Goal: Task Accomplishment & Management: Use online tool/utility

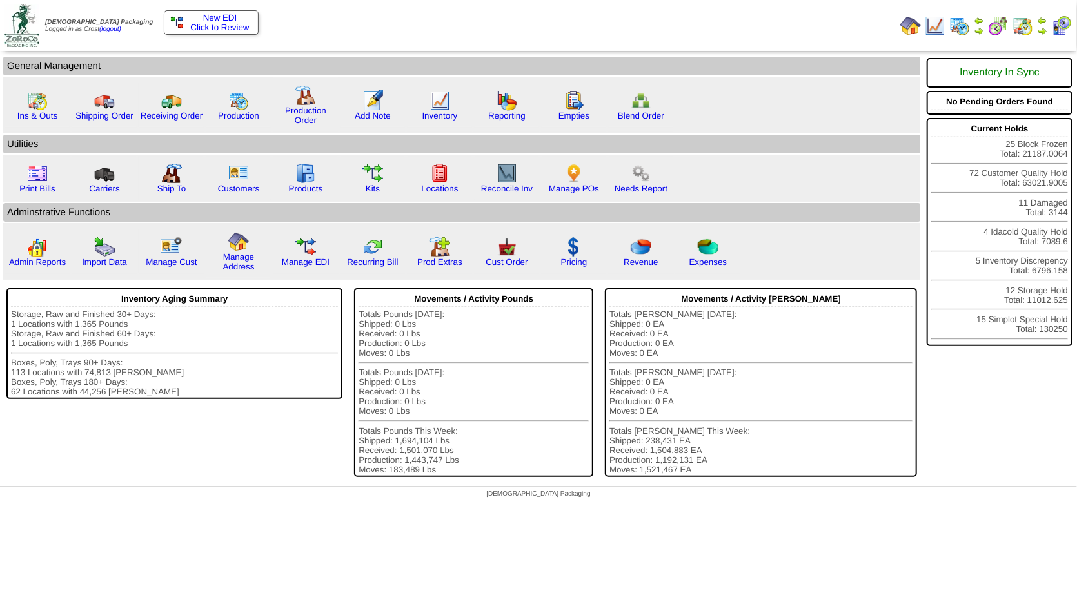
click at [1044, 30] on img at bounding box center [1042, 31] width 10 height 10
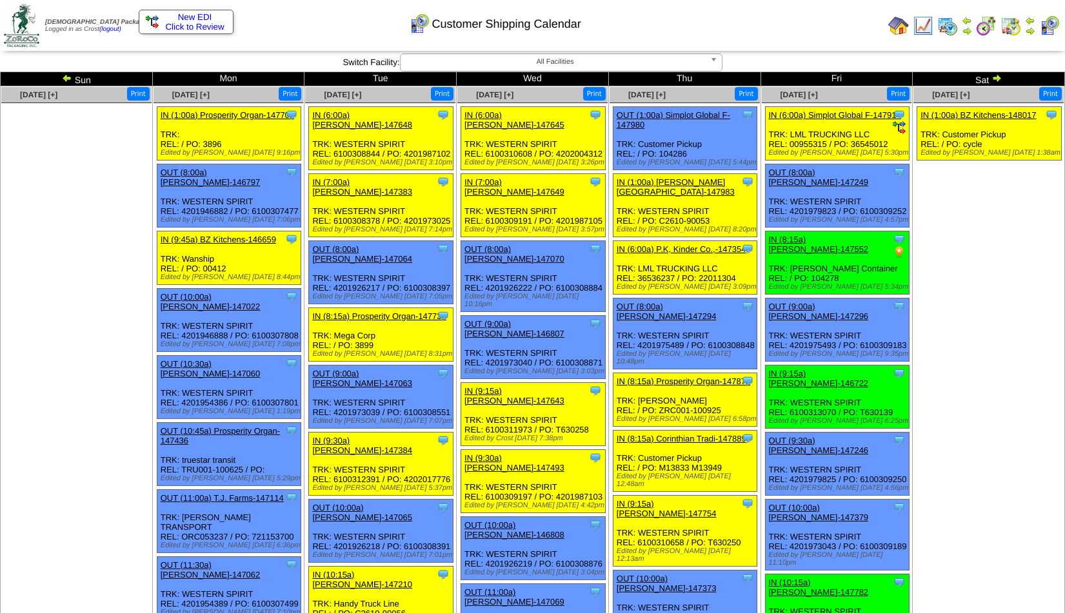
click at [996, 80] on img at bounding box center [996, 78] width 10 height 10
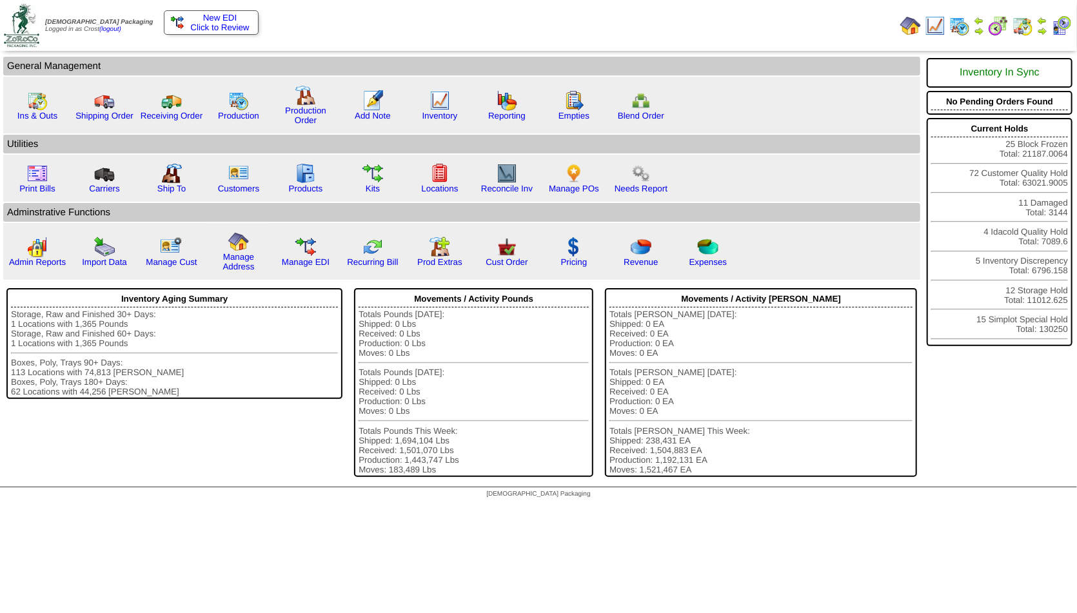
click at [978, 30] on img at bounding box center [979, 31] width 10 height 10
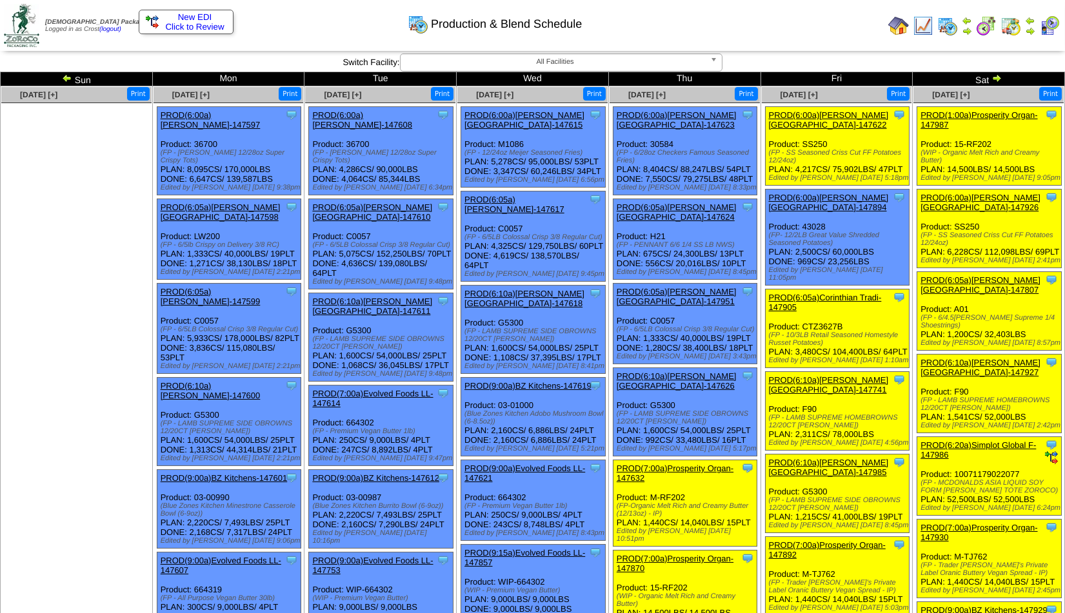
click at [1029, 30] on img at bounding box center [1030, 31] width 10 height 10
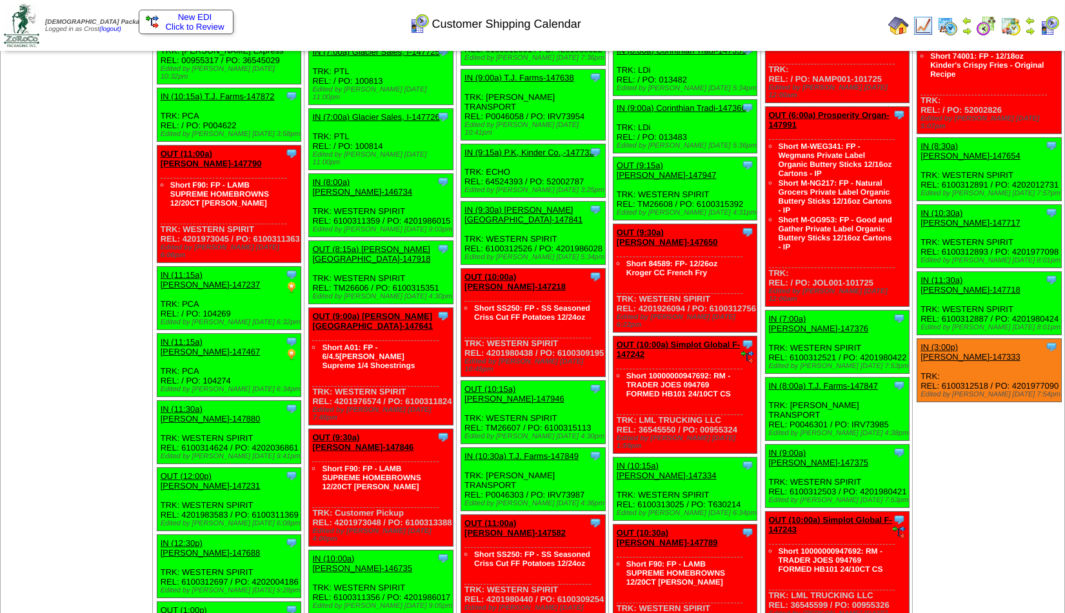
scroll to position [766, 0]
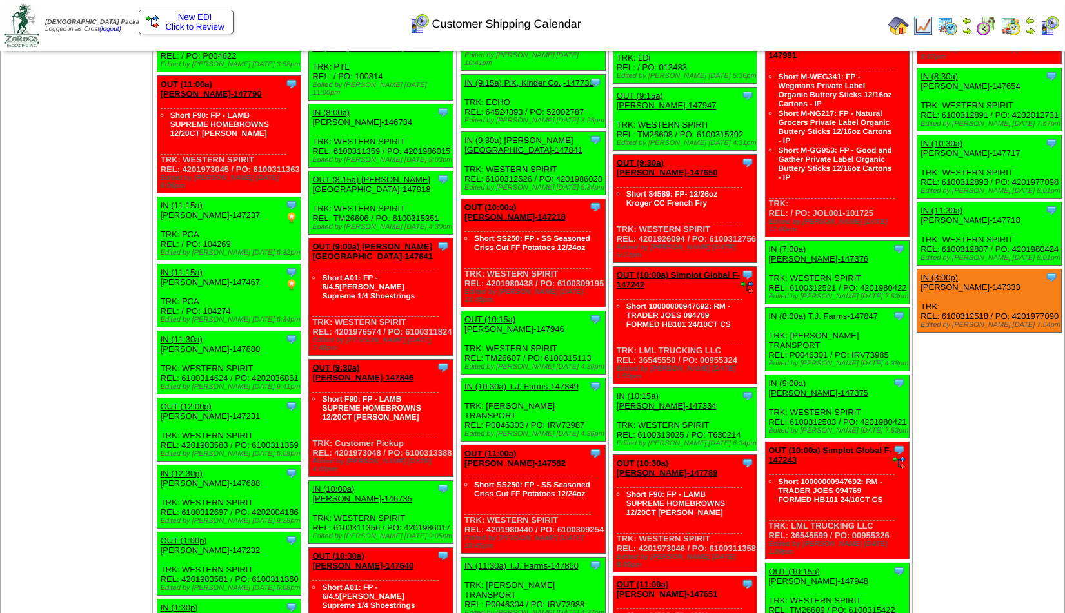
click at [197, 402] on link "OUT (12:00p) [PERSON_NAME]-147231" at bounding box center [211, 411] width 100 height 19
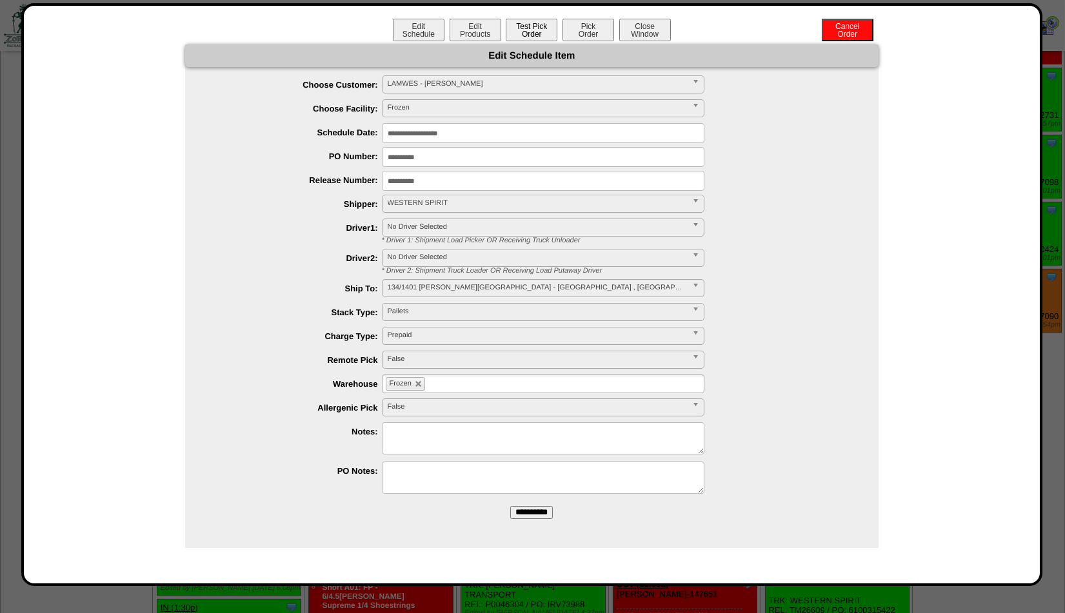
click at [526, 32] on button "Test Pick Order" at bounding box center [532, 30] width 52 height 23
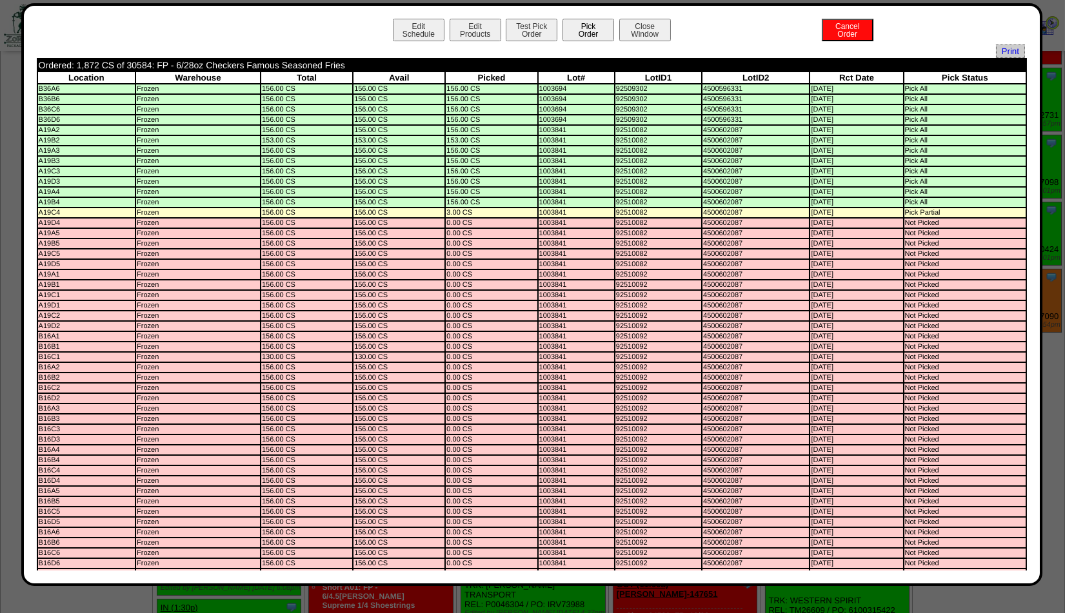
click at [575, 25] on button "Pick Order" at bounding box center [588, 30] width 52 height 23
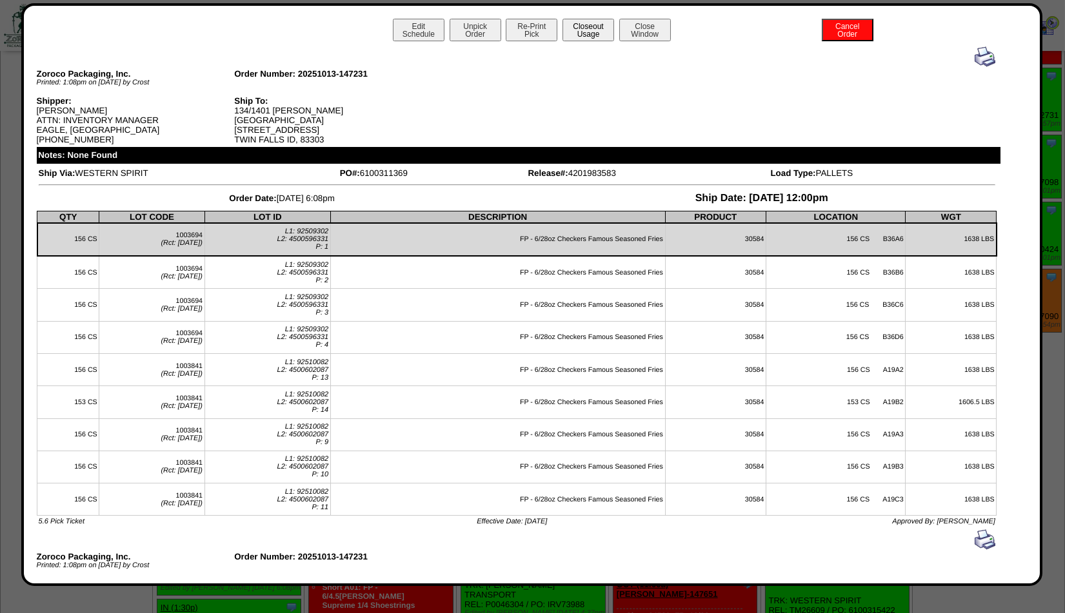
click at [587, 35] on button "Closeout Usage" at bounding box center [588, 30] width 52 height 23
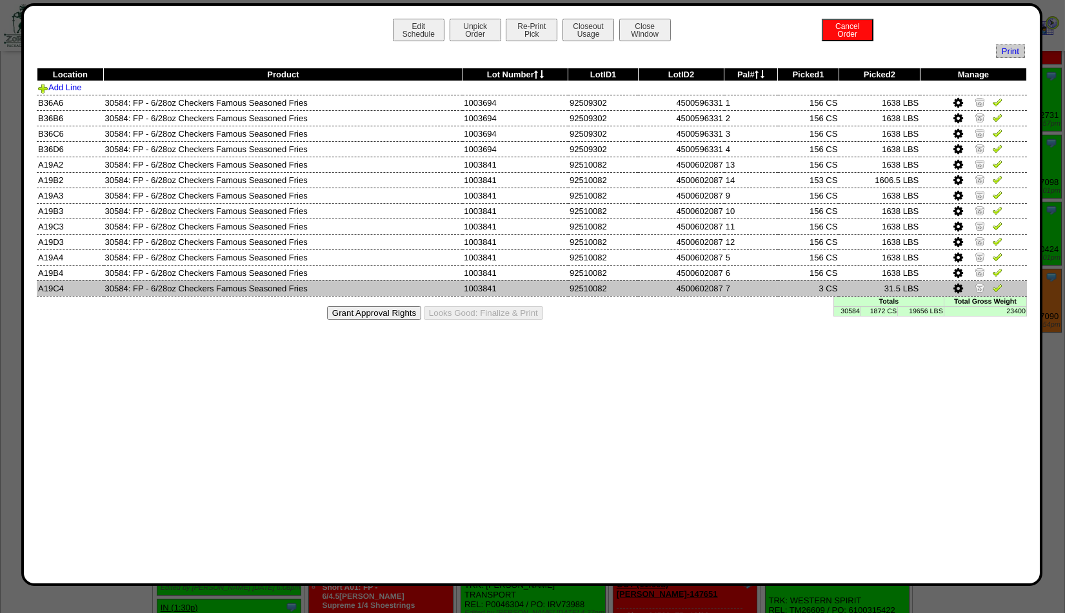
click at [979, 288] on img at bounding box center [979, 287] width 10 height 10
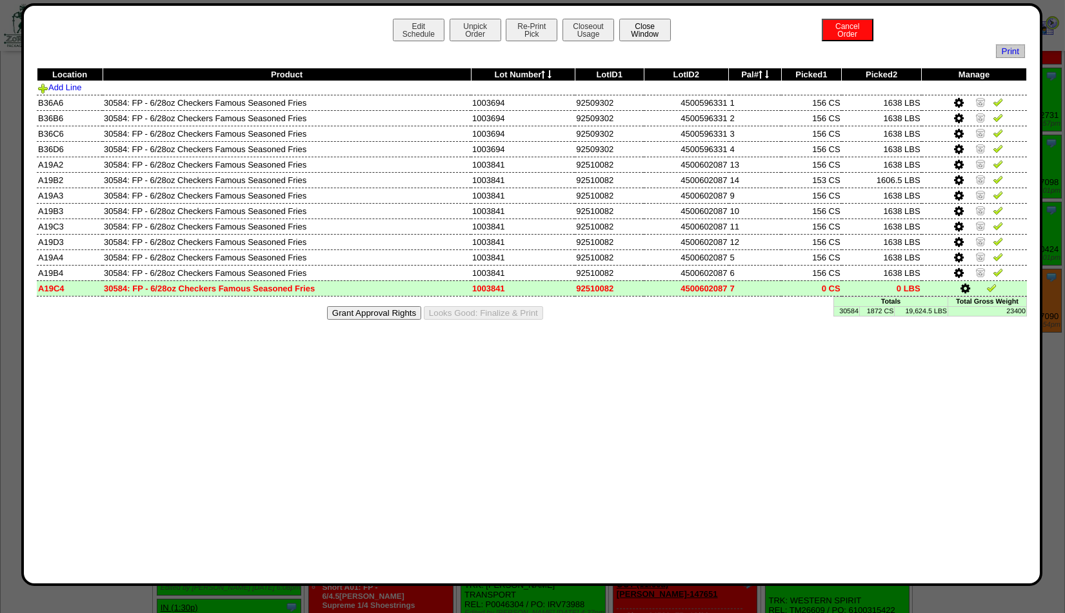
click at [656, 35] on button "Close Window" at bounding box center [645, 30] width 52 height 23
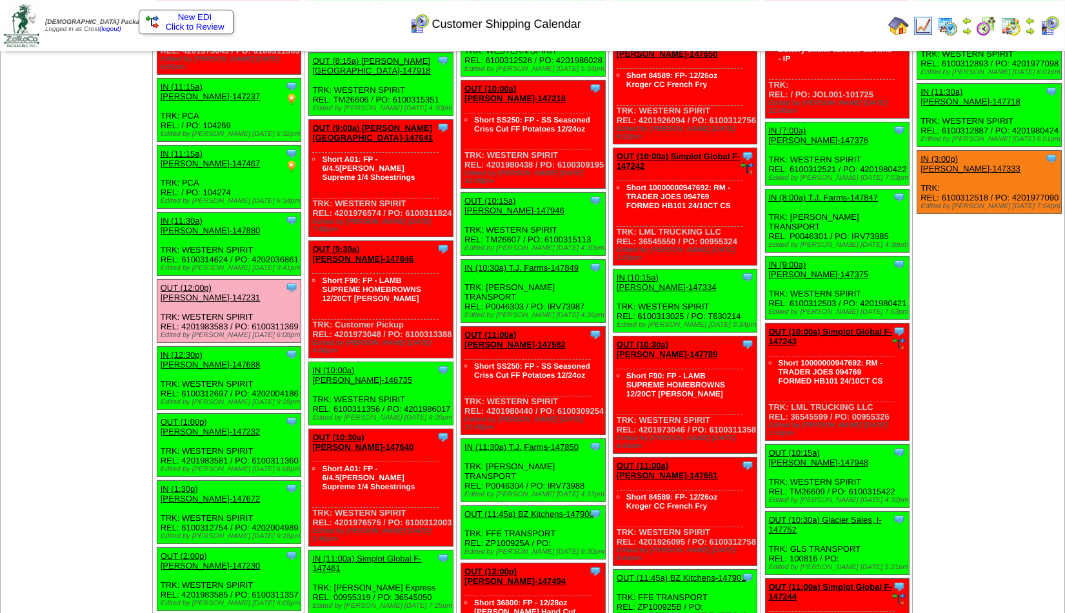
scroll to position [905, 0]
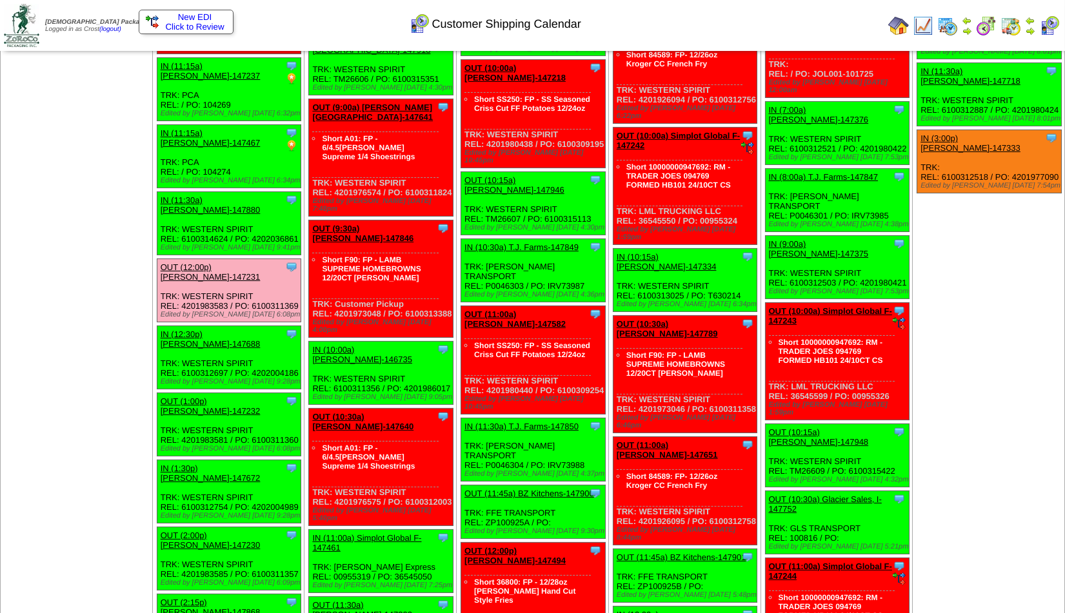
click at [192, 397] on link "OUT (1:00p) [PERSON_NAME]-147232" at bounding box center [211, 406] width 100 height 19
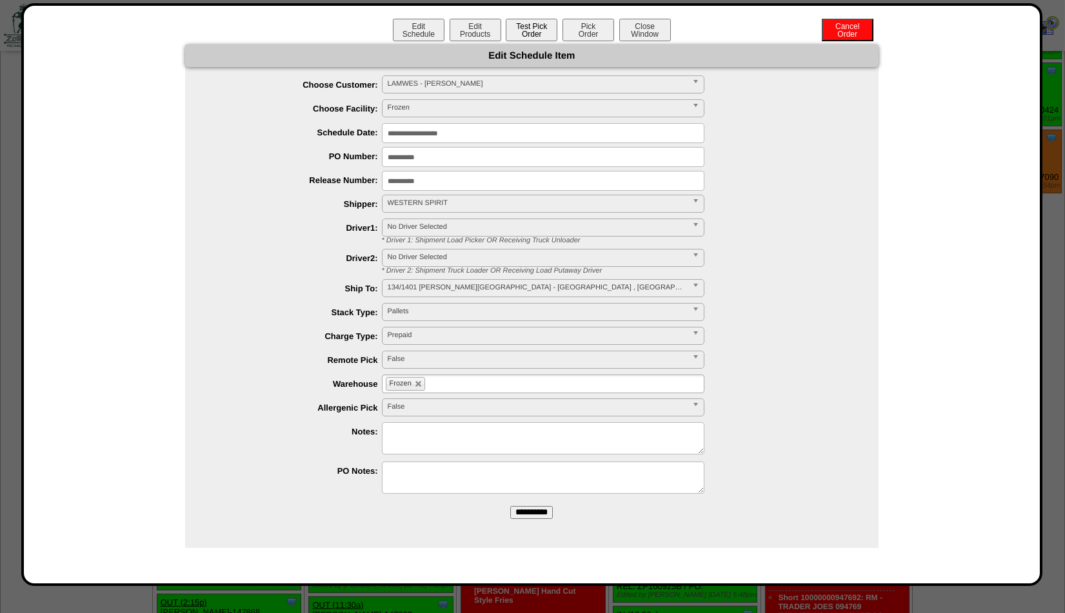
click at [525, 34] on button "Test Pick Order" at bounding box center [532, 30] width 52 height 23
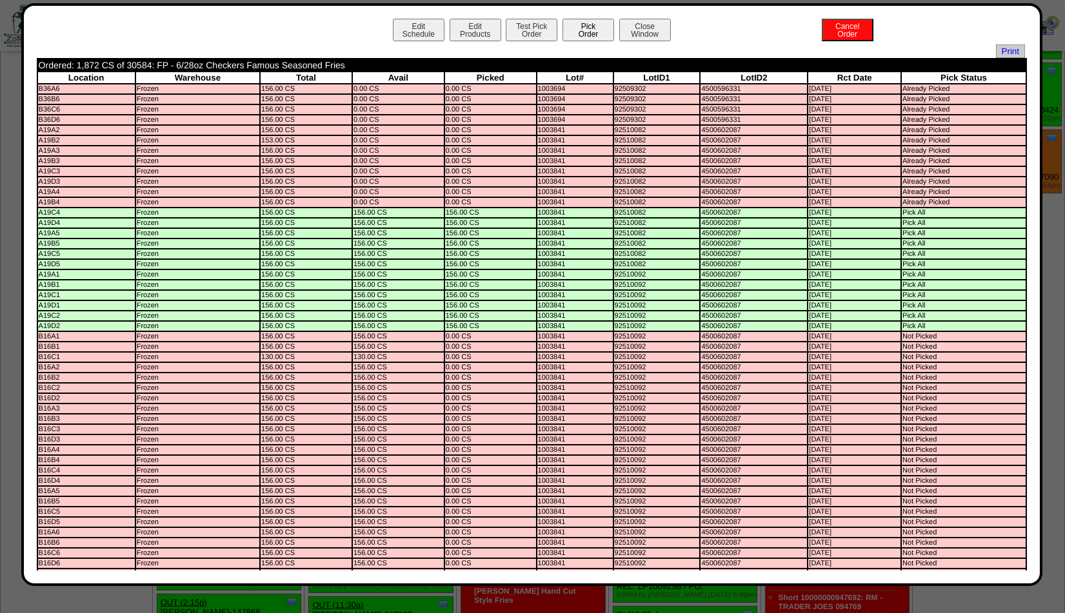
click at [572, 26] on button "Pick Order" at bounding box center [588, 30] width 52 height 23
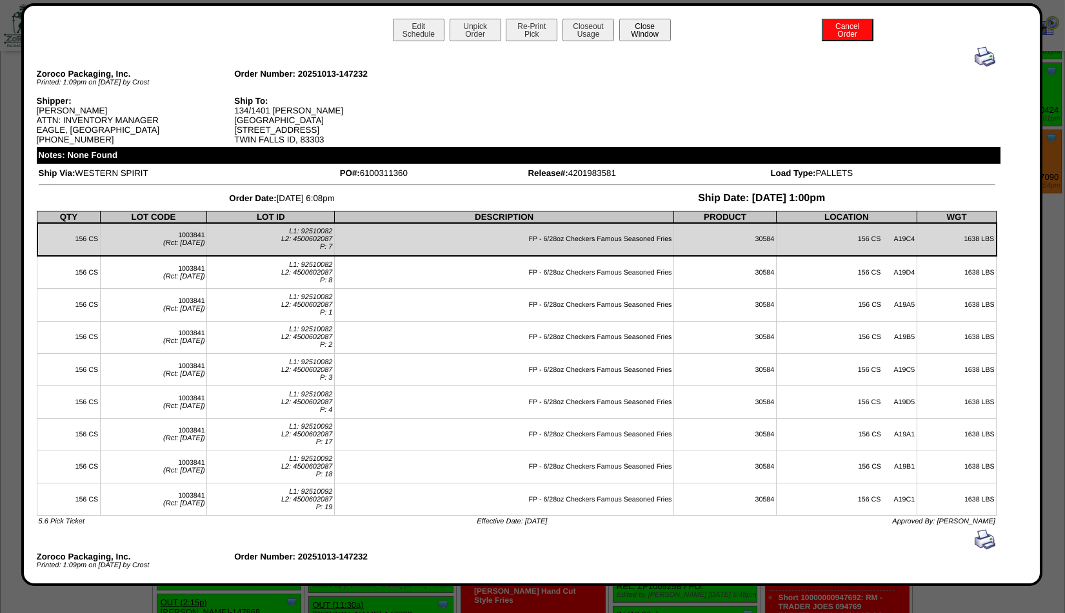
click at [629, 27] on button "Close Window" at bounding box center [645, 30] width 52 height 23
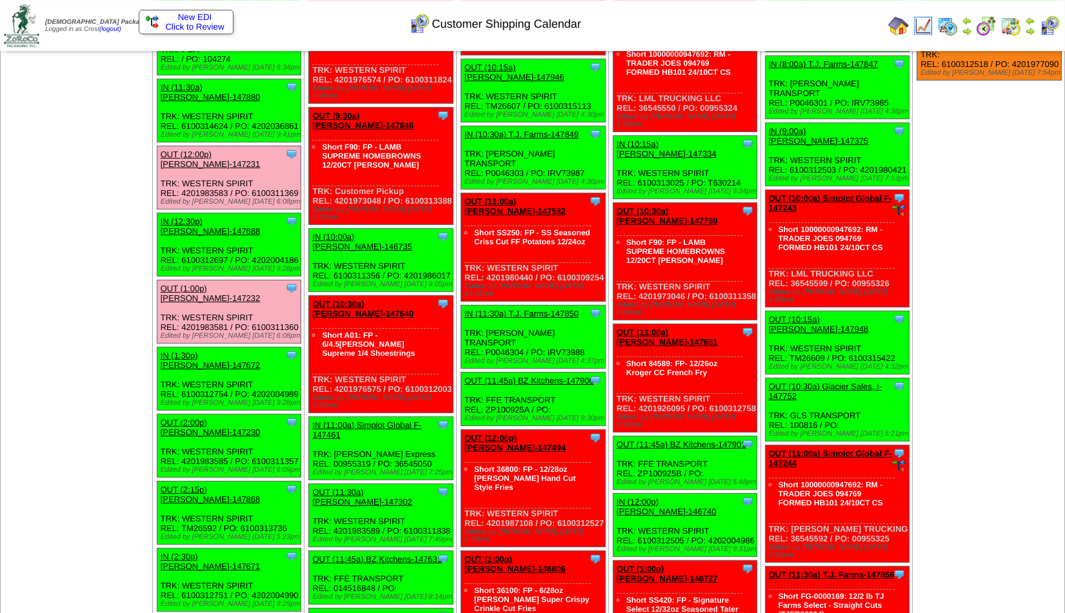
scroll to position [1045, 0]
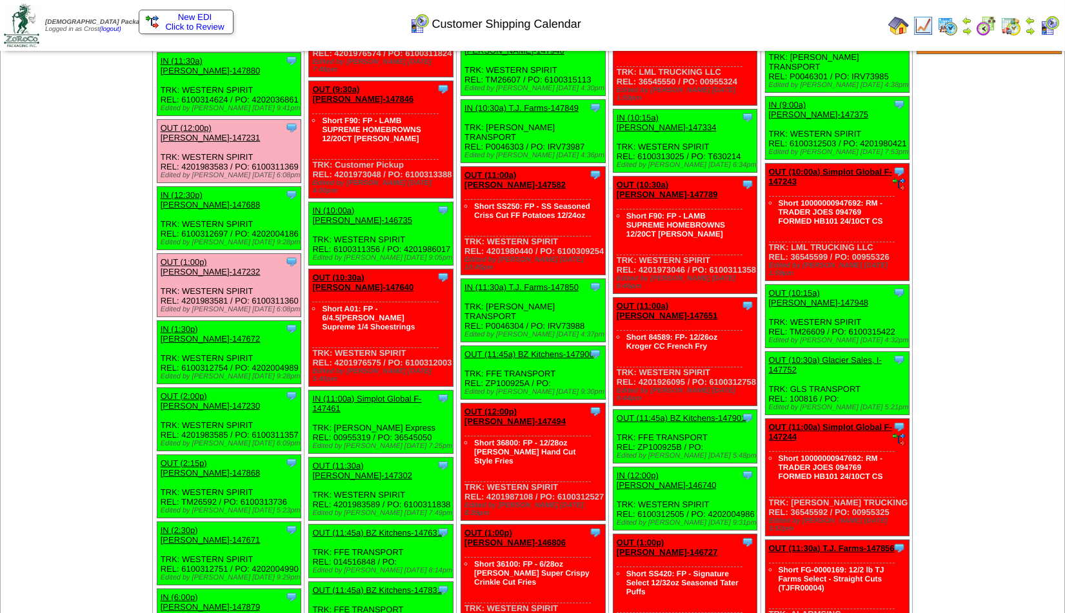
click at [226, 391] on link "OUT (2:00p) [PERSON_NAME]-147230" at bounding box center [211, 400] width 100 height 19
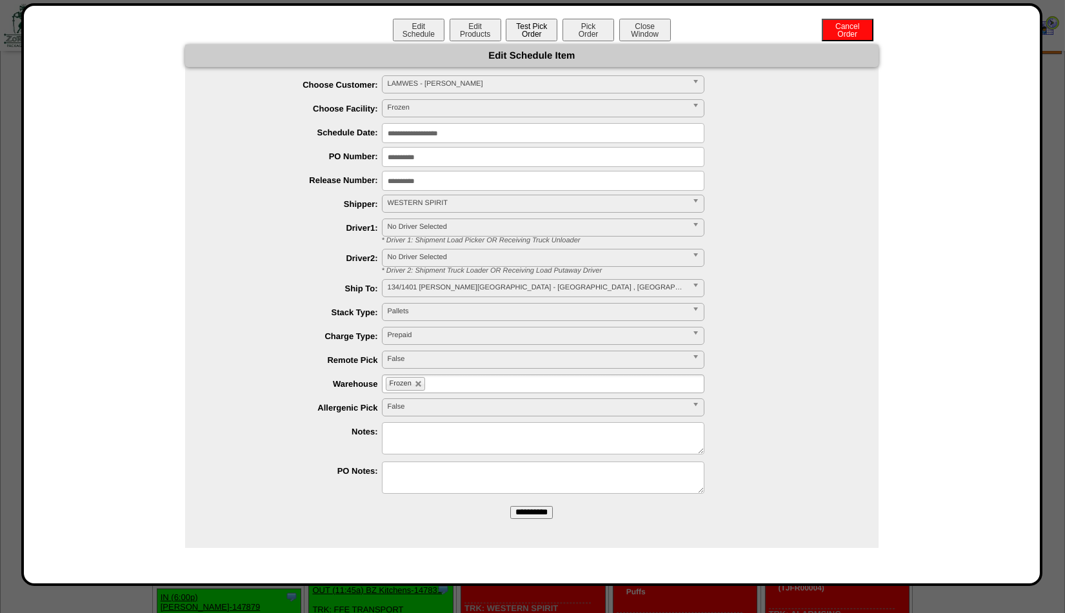
click at [529, 28] on button "Test Pick Order" at bounding box center [532, 30] width 52 height 23
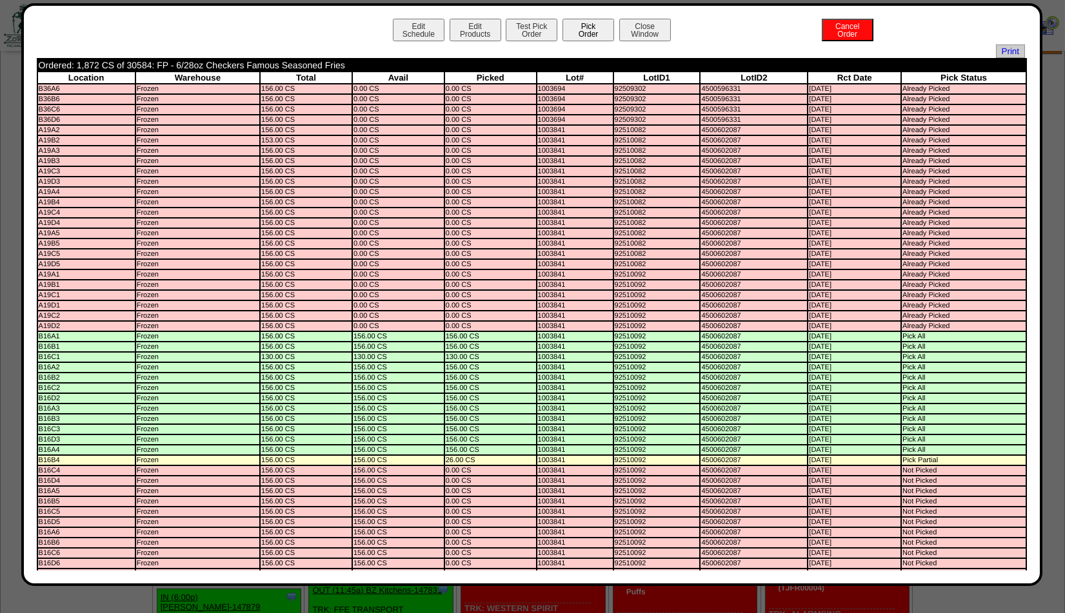
click at [578, 24] on button "Pick Order" at bounding box center [588, 30] width 52 height 23
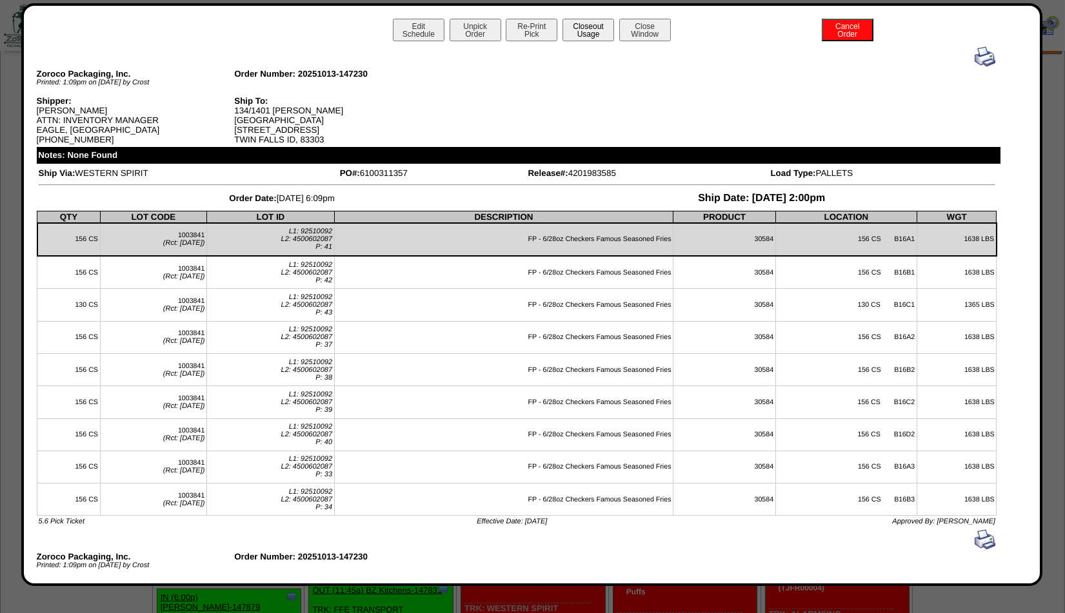
click at [593, 21] on button "Closeout Usage" at bounding box center [588, 30] width 52 height 23
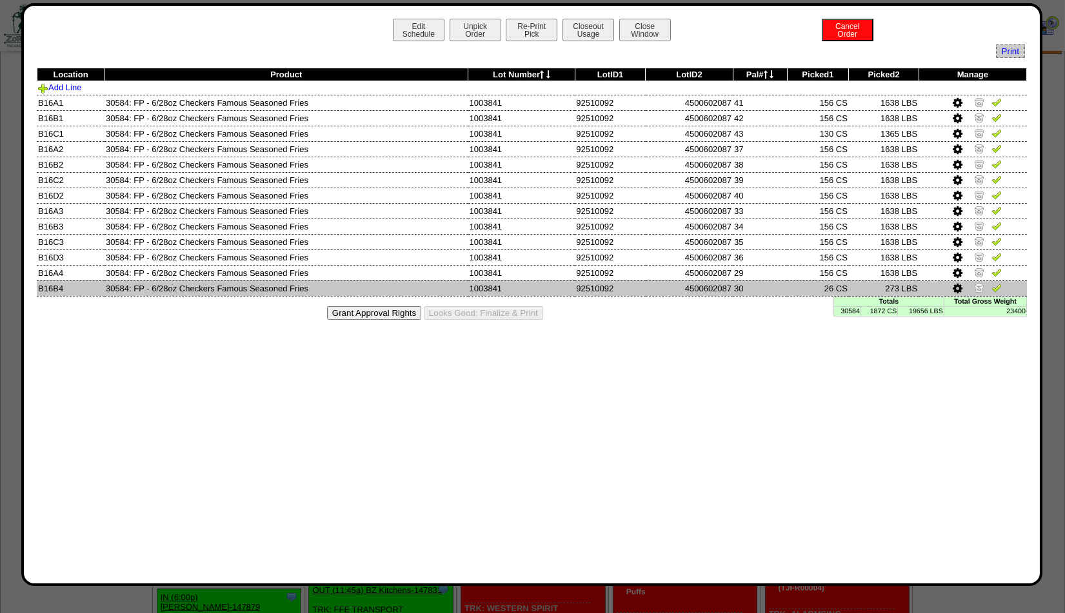
click at [979, 286] on img at bounding box center [979, 287] width 10 height 10
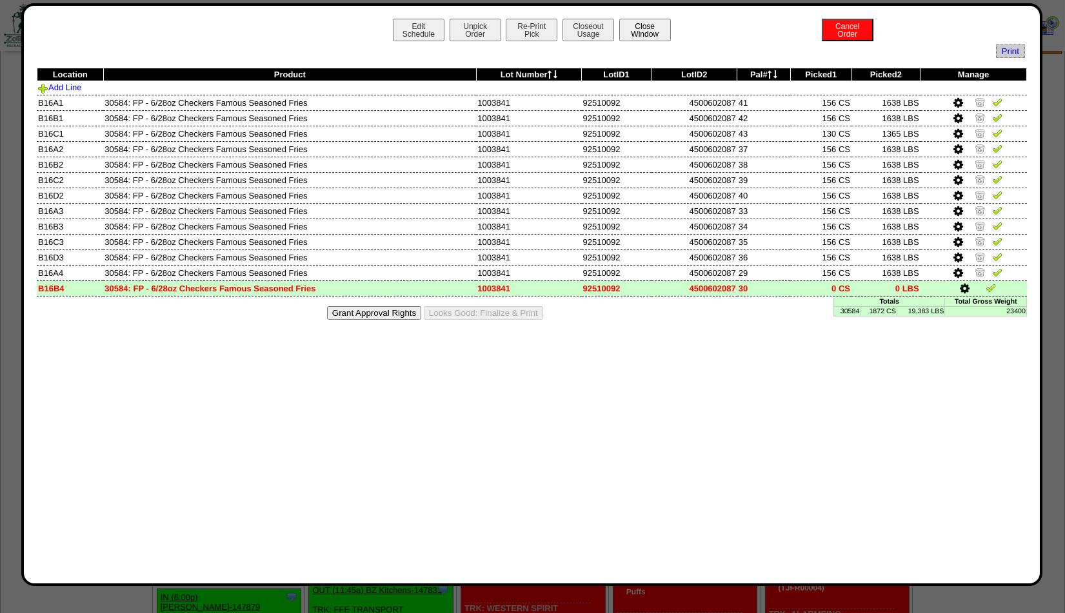
click at [656, 26] on button "Close Window" at bounding box center [645, 30] width 52 height 23
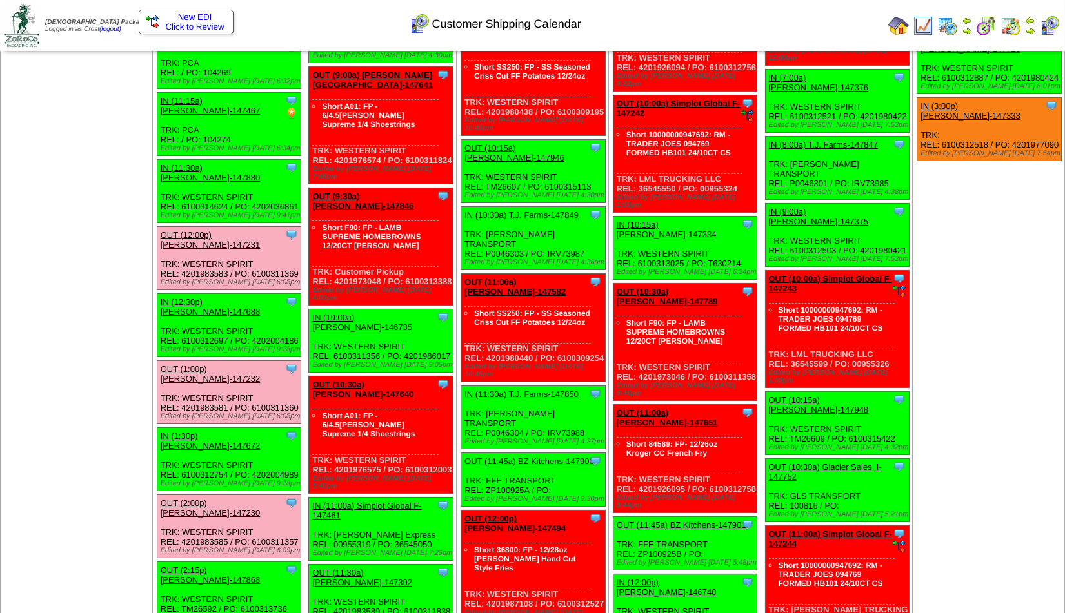
scroll to position [975, 0]
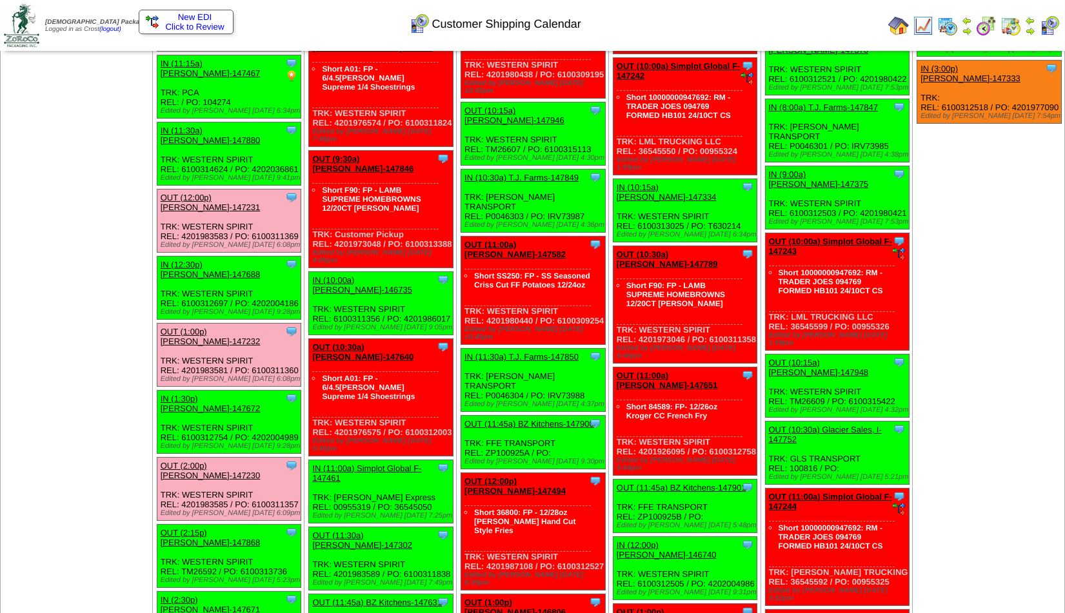
click at [207, 528] on link "OUT (2:15p) [PERSON_NAME]-147868" at bounding box center [211, 537] width 100 height 19
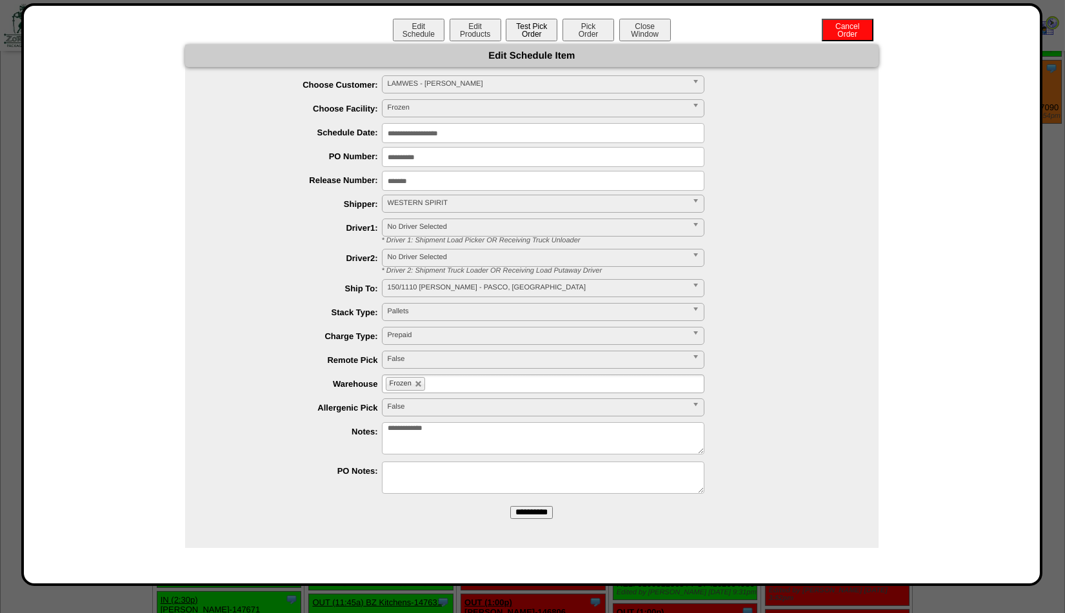
click at [538, 30] on button "Test Pick Order" at bounding box center [532, 30] width 52 height 23
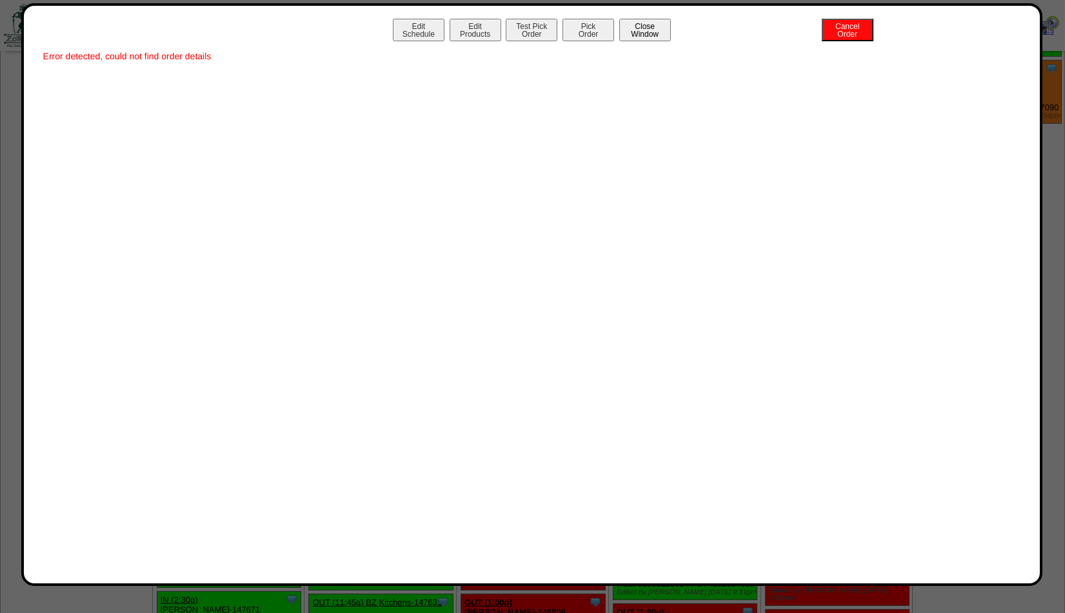
click at [643, 30] on button "Close Window" at bounding box center [645, 30] width 52 height 23
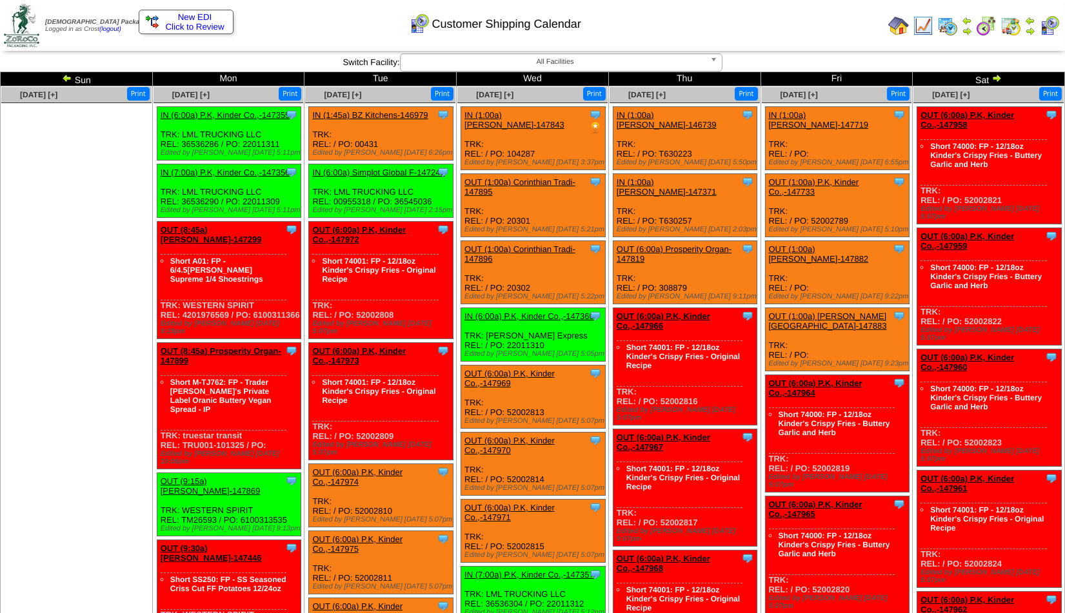
click at [206, 237] on link "OUT (8:45a) [PERSON_NAME]-147299" at bounding box center [211, 234] width 101 height 19
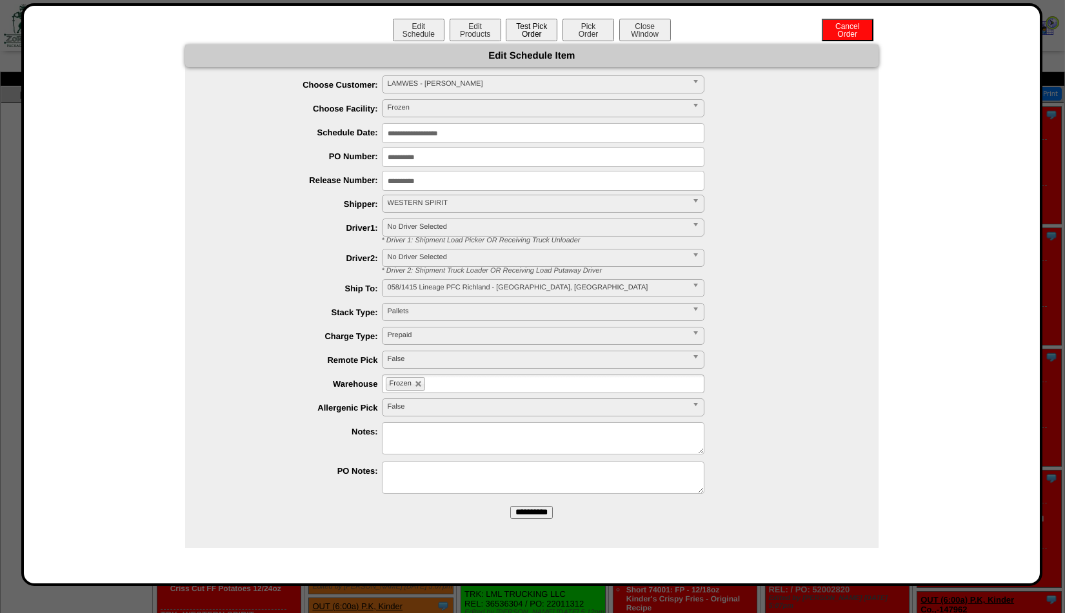
click at [537, 24] on button "Test Pick Order" at bounding box center [532, 30] width 52 height 23
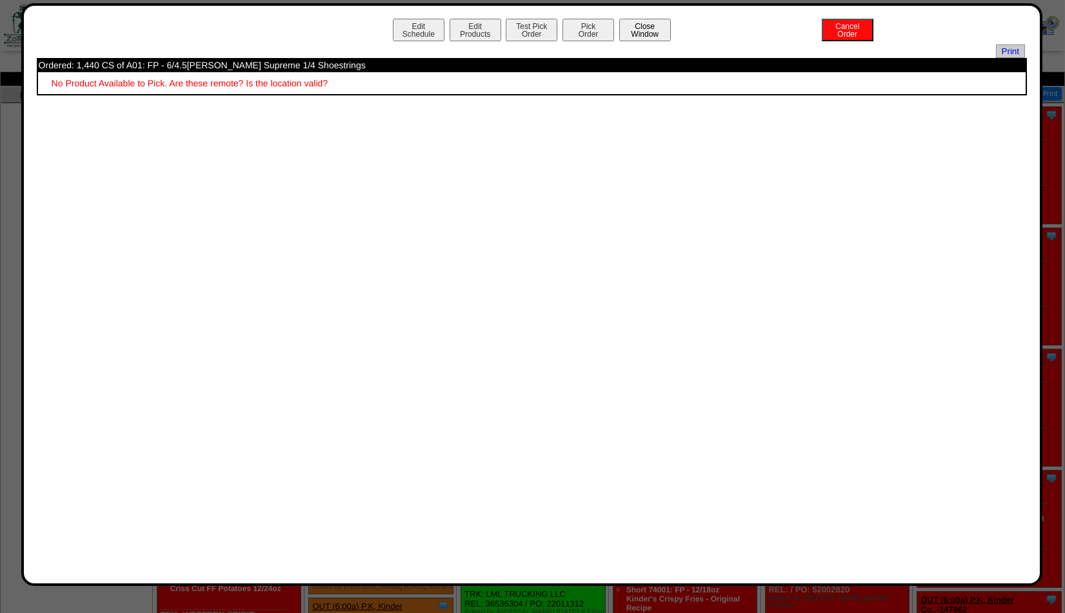
click at [660, 31] on button "Close Window" at bounding box center [645, 30] width 52 height 23
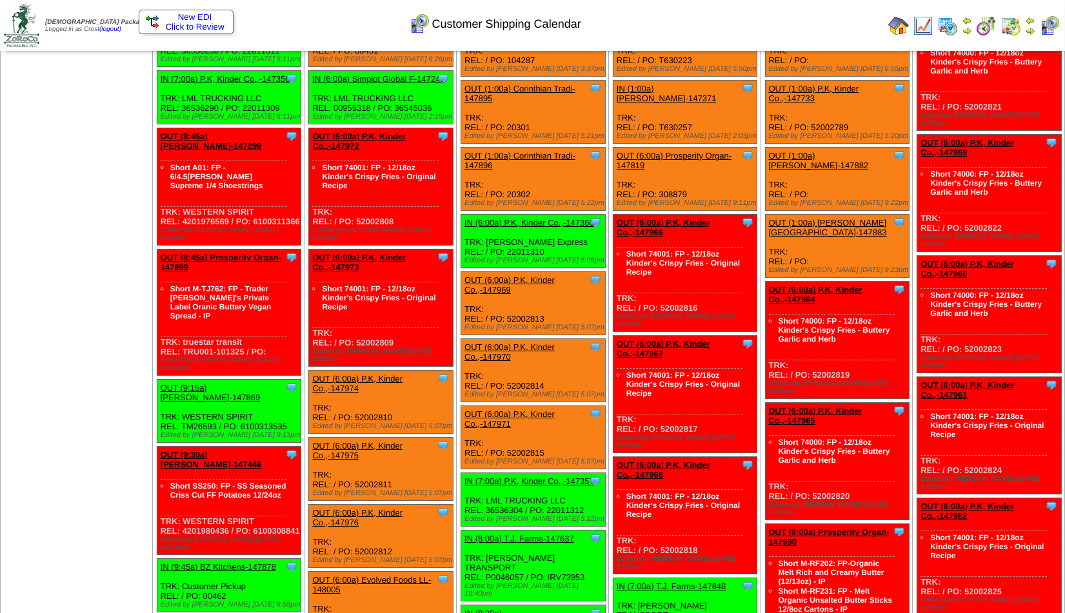
scroll to position [209, 0]
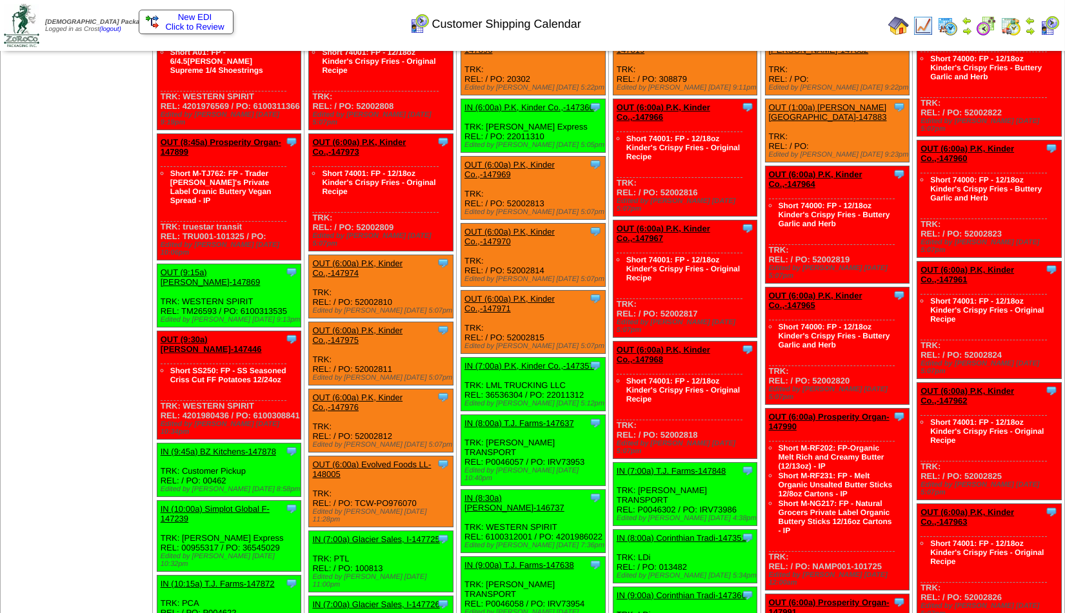
click at [228, 137] on link "OUT (8:45a) Prosperity Organ-147899" at bounding box center [221, 146] width 121 height 19
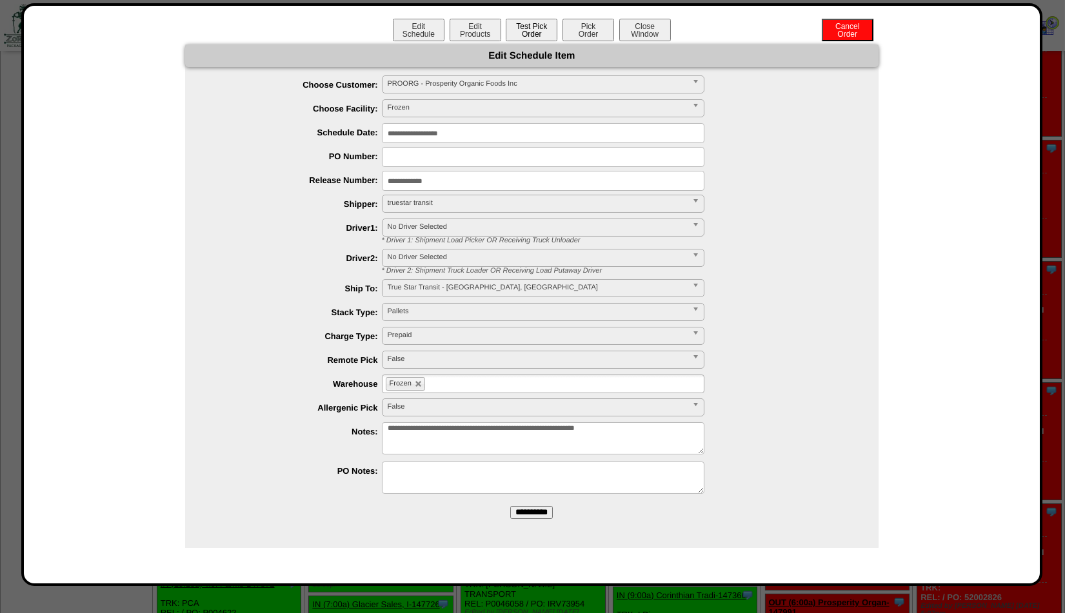
click at [526, 28] on button "Test Pick Order" at bounding box center [532, 30] width 52 height 23
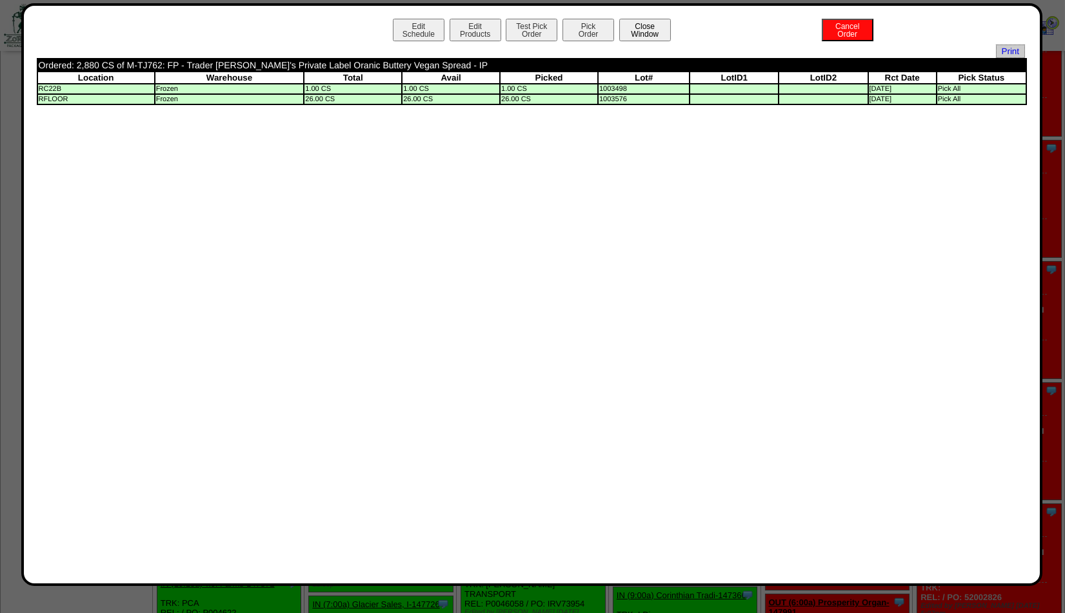
click at [642, 32] on button "Close Window" at bounding box center [645, 30] width 52 height 23
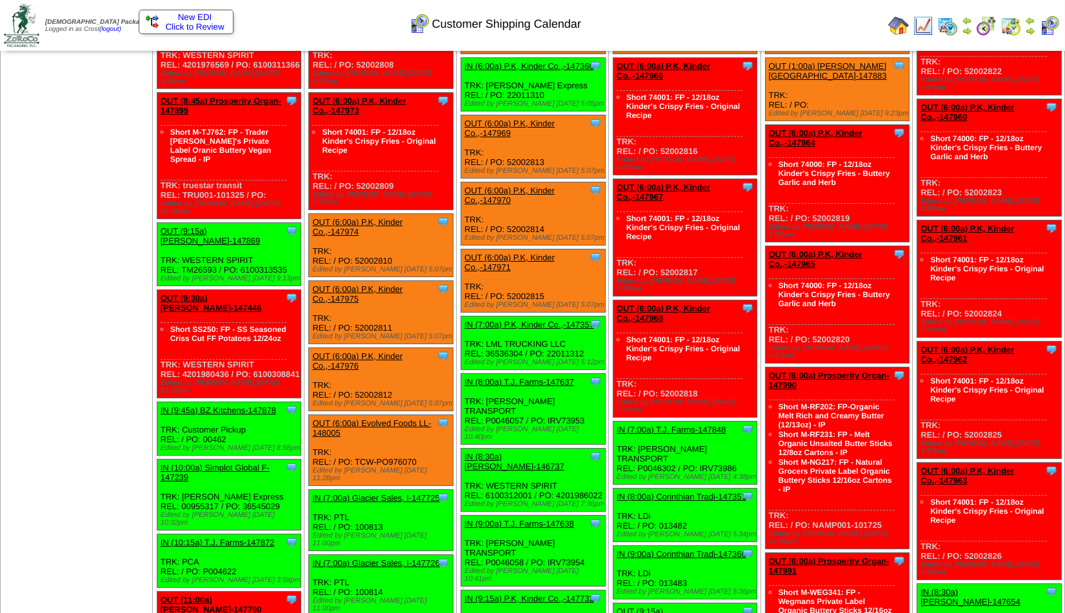
scroll to position [279, 0]
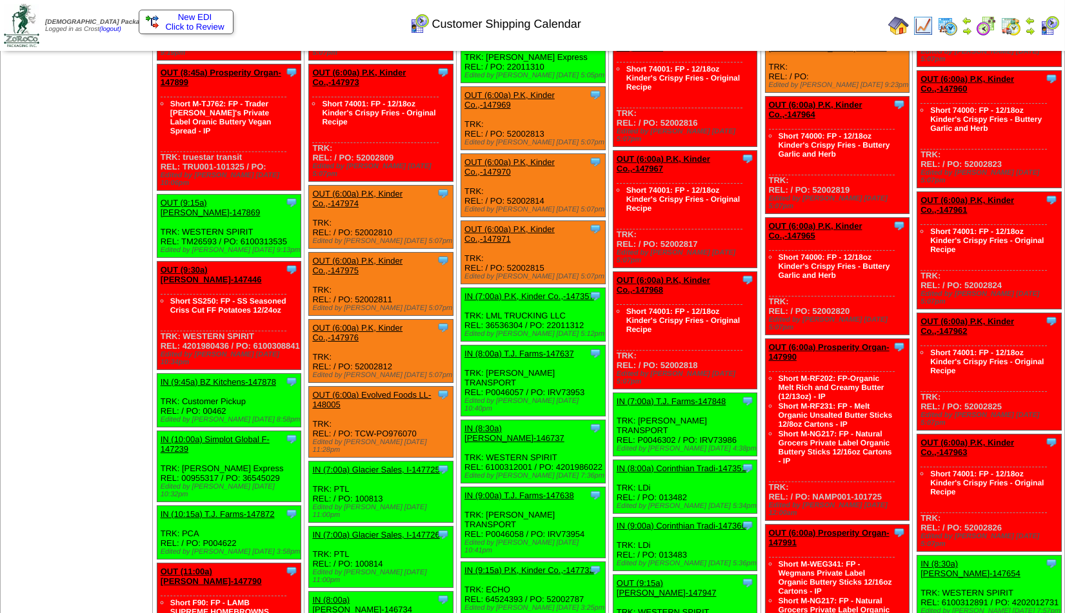
click at [210, 265] on link "OUT (9:30a) [PERSON_NAME]-147446" at bounding box center [211, 274] width 101 height 19
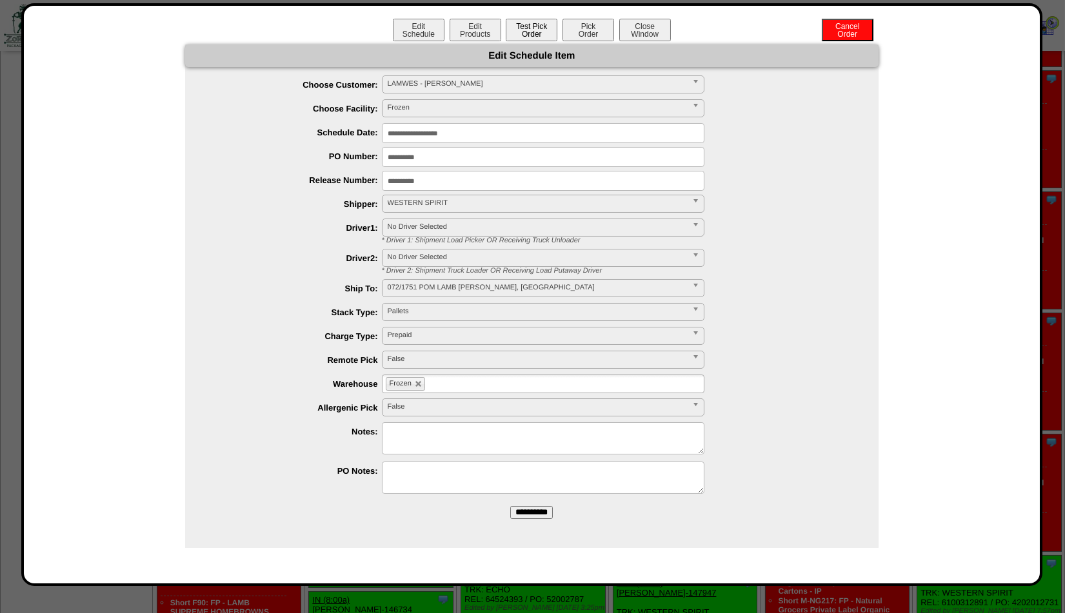
click at [534, 32] on button "Test Pick Order" at bounding box center [532, 30] width 52 height 23
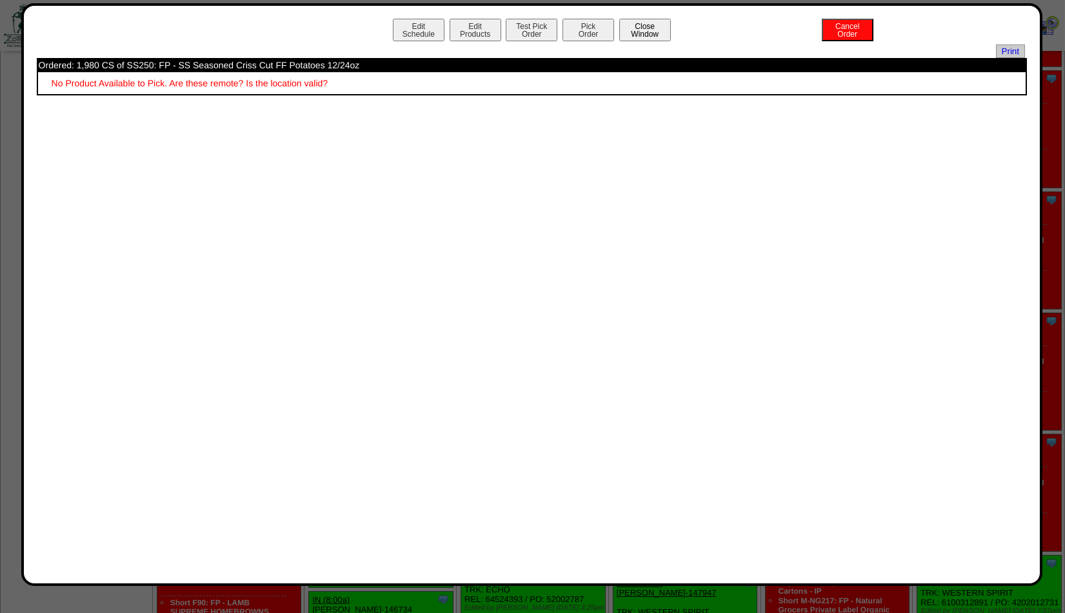
click at [645, 27] on button "Close Window" at bounding box center [645, 30] width 52 height 23
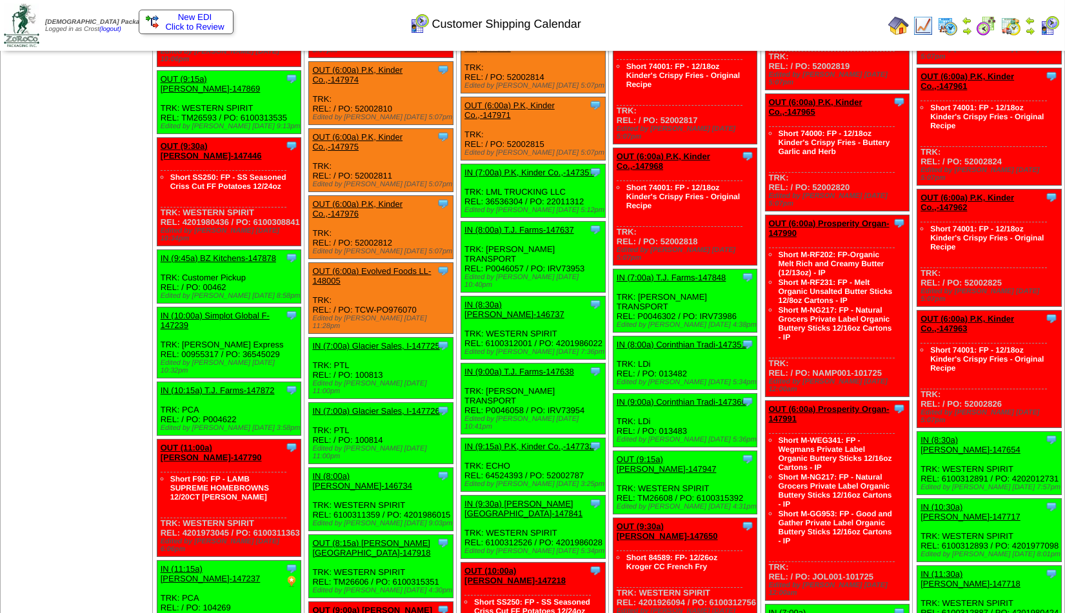
scroll to position [418, 0]
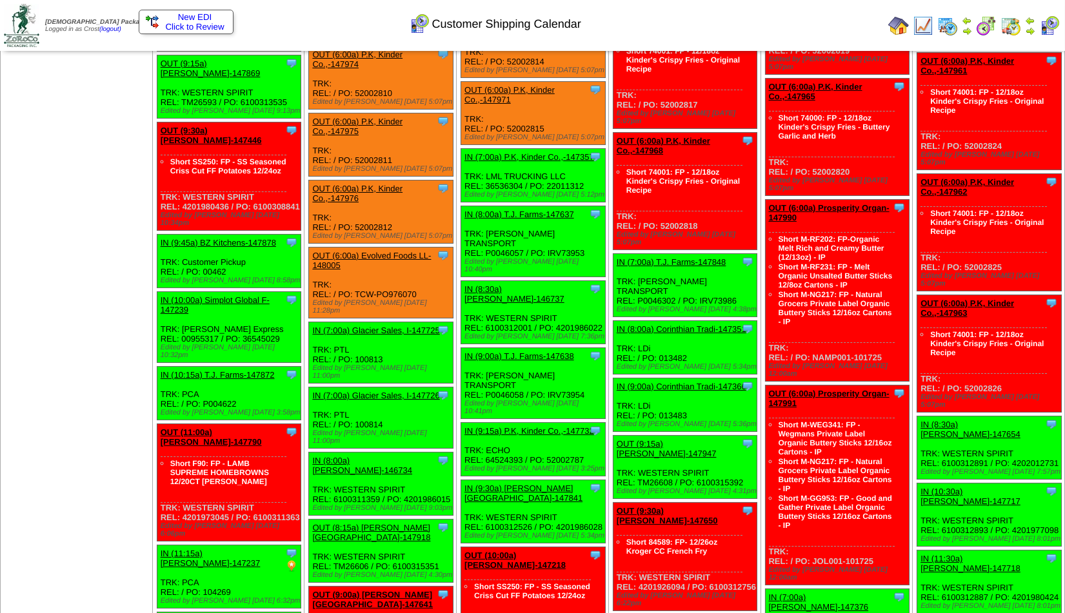
click at [190, 427] on link "OUT (11:00a) [PERSON_NAME]-147790" at bounding box center [211, 436] width 101 height 19
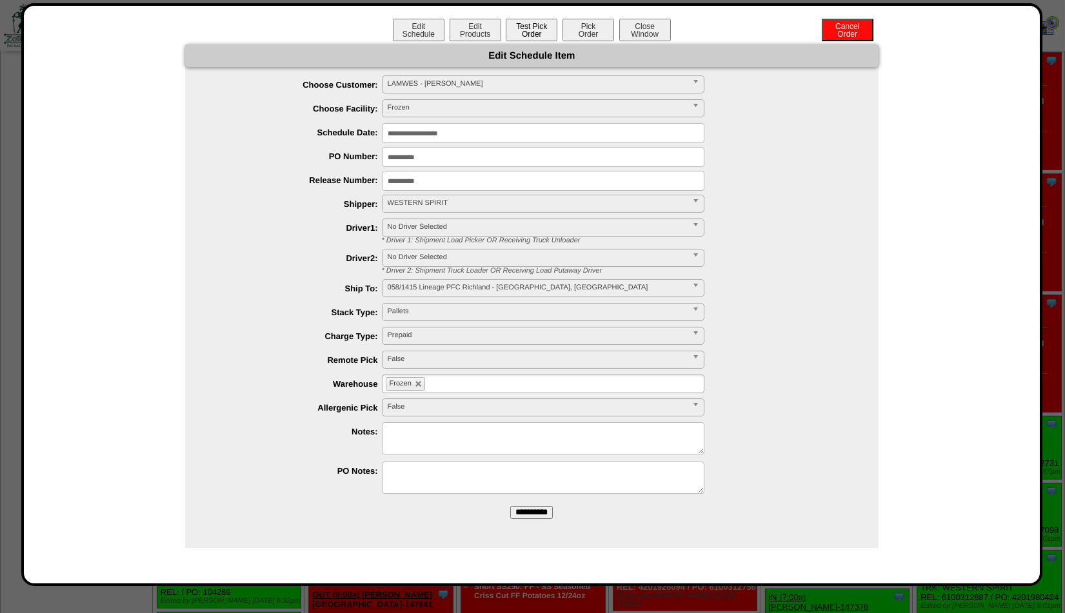
click at [522, 25] on button "Test Pick Order" at bounding box center [532, 30] width 52 height 23
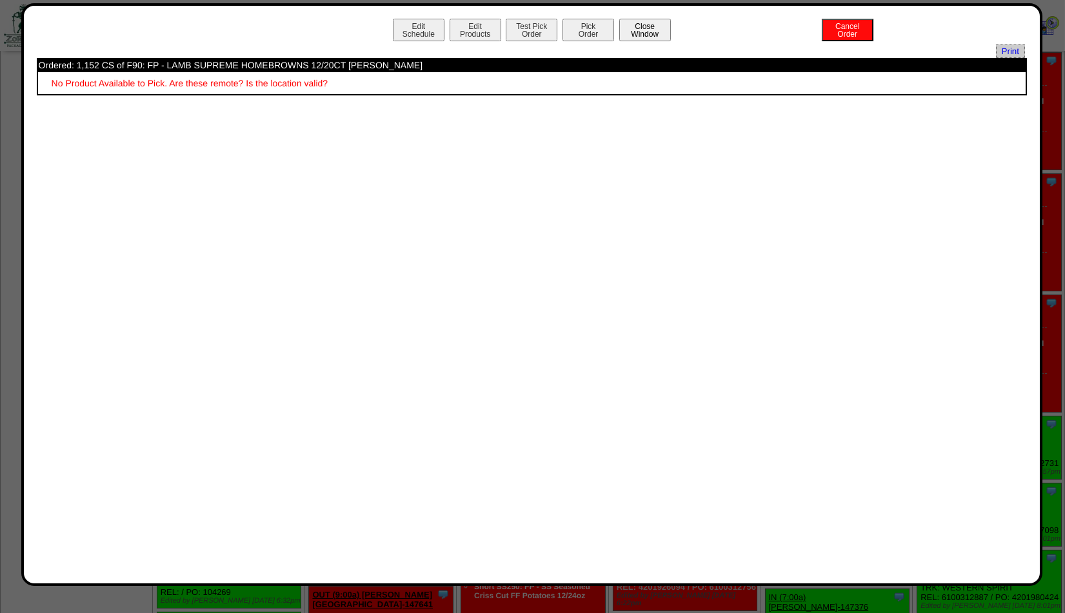
click at [650, 28] on button "Close Window" at bounding box center [645, 30] width 52 height 23
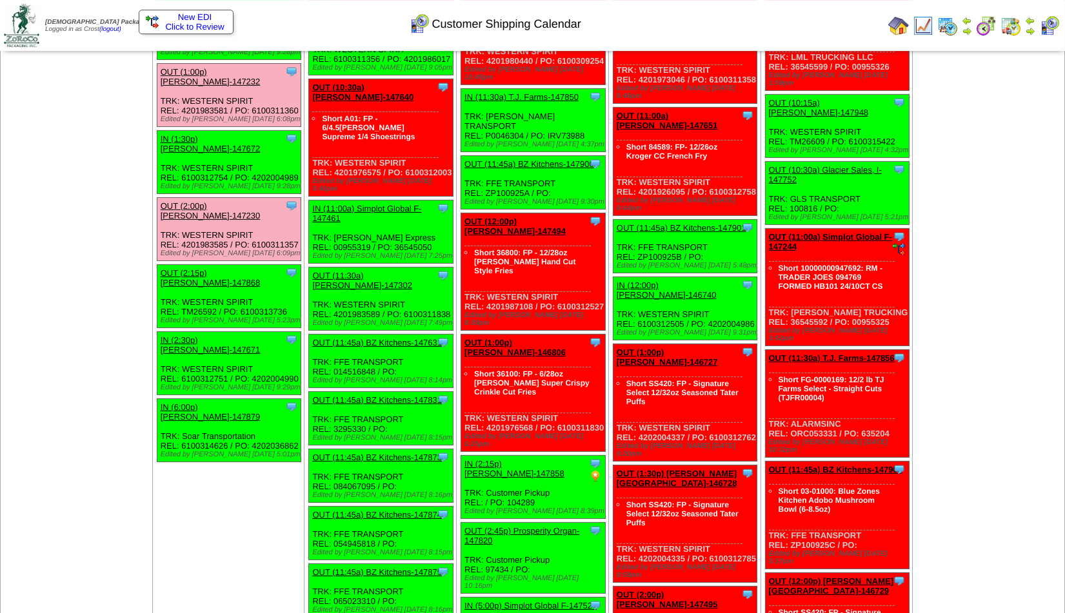
scroll to position [1253, 0]
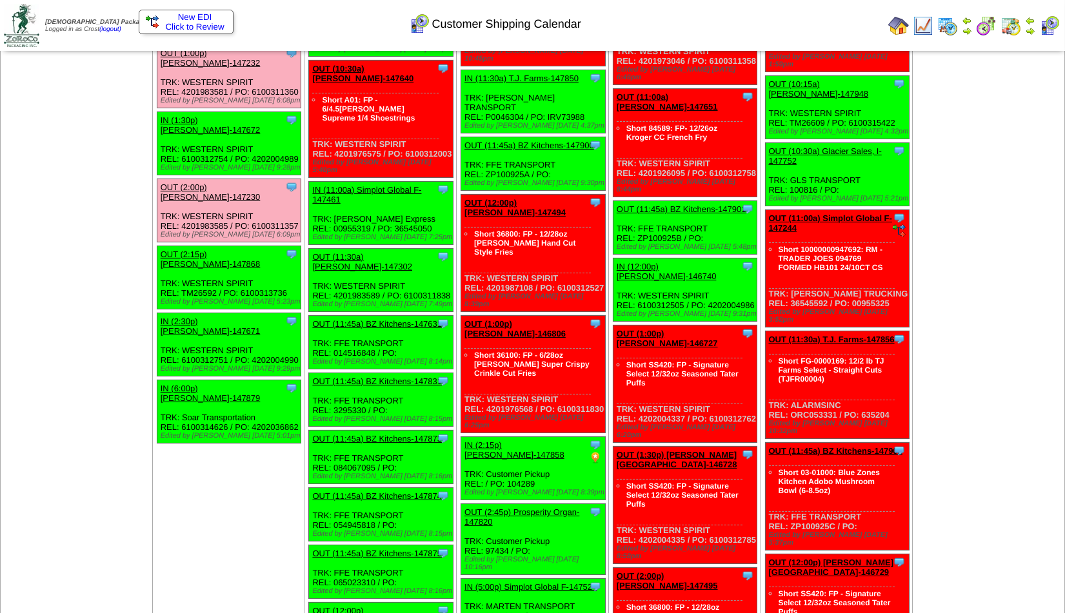
click at [373, 319] on link "OUT (11:45a) BZ Kitchens-147631" at bounding box center [377, 324] width 130 height 10
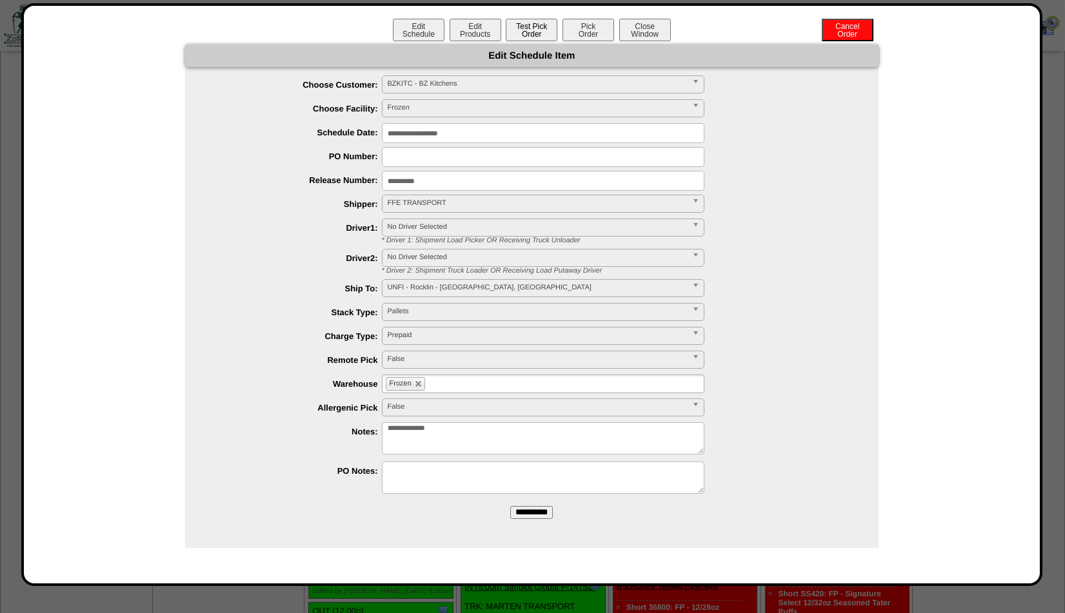
click at [529, 28] on button "Test Pick Order" at bounding box center [532, 30] width 52 height 23
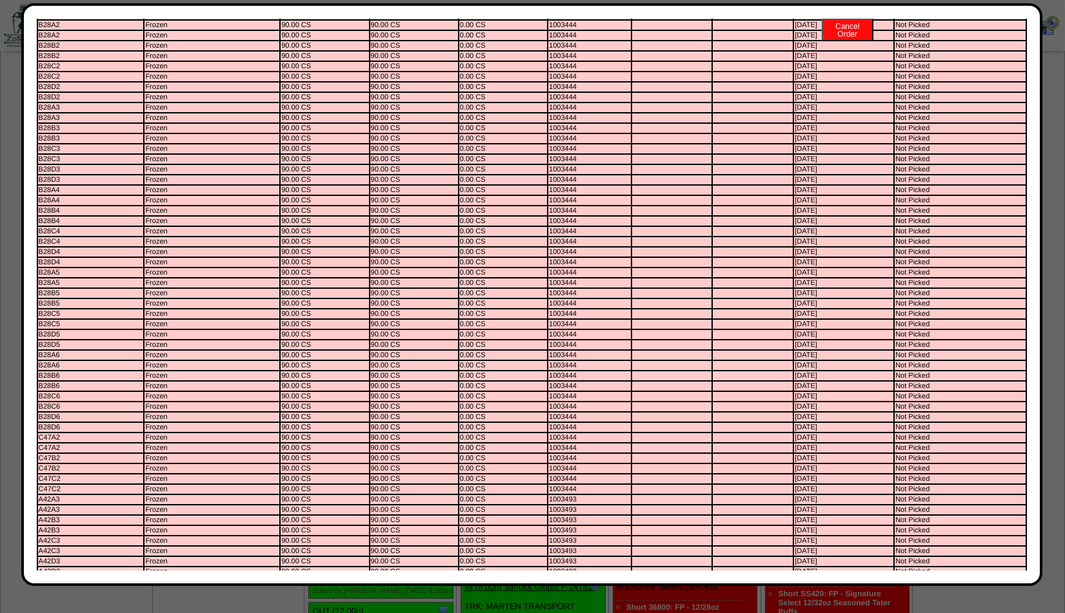
scroll to position [0, 0]
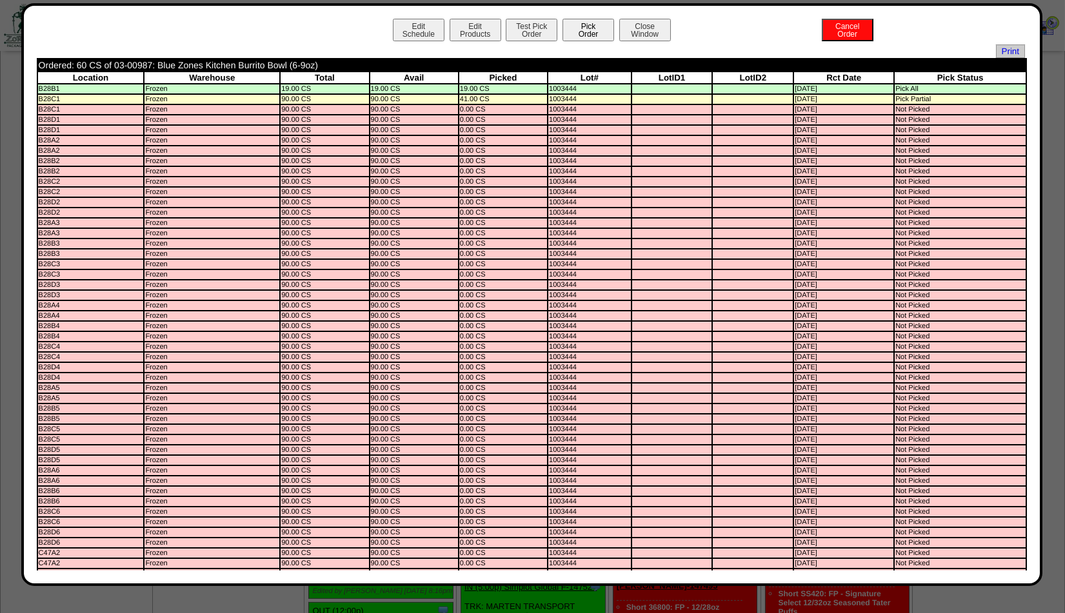
click at [577, 34] on button "Pick Order" at bounding box center [588, 30] width 52 height 23
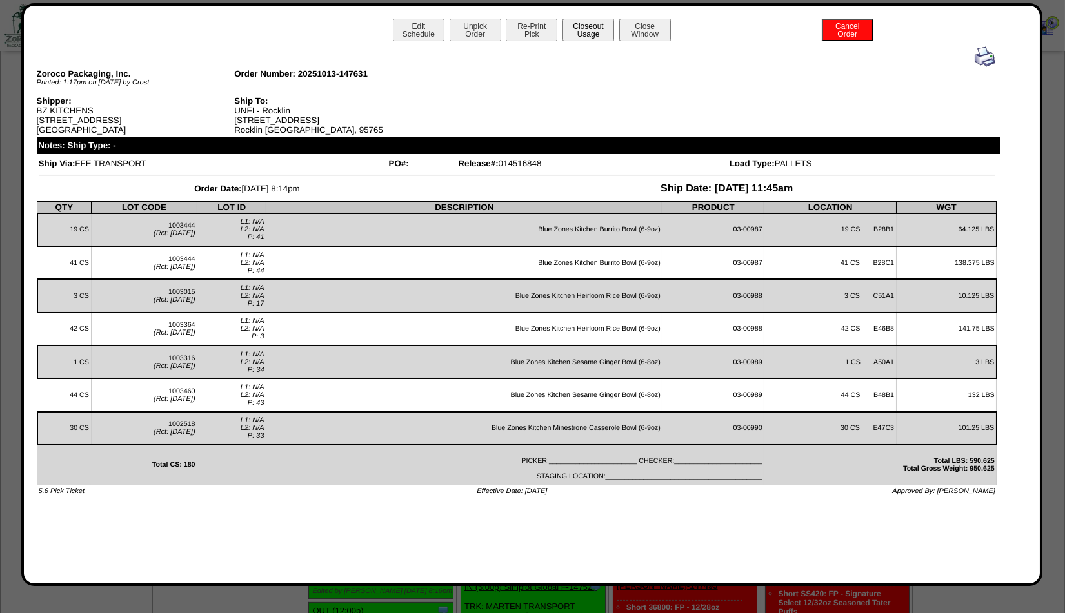
click at [582, 23] on button "Closeout Usage" at bounding box center [588, 30] width 52 height 23
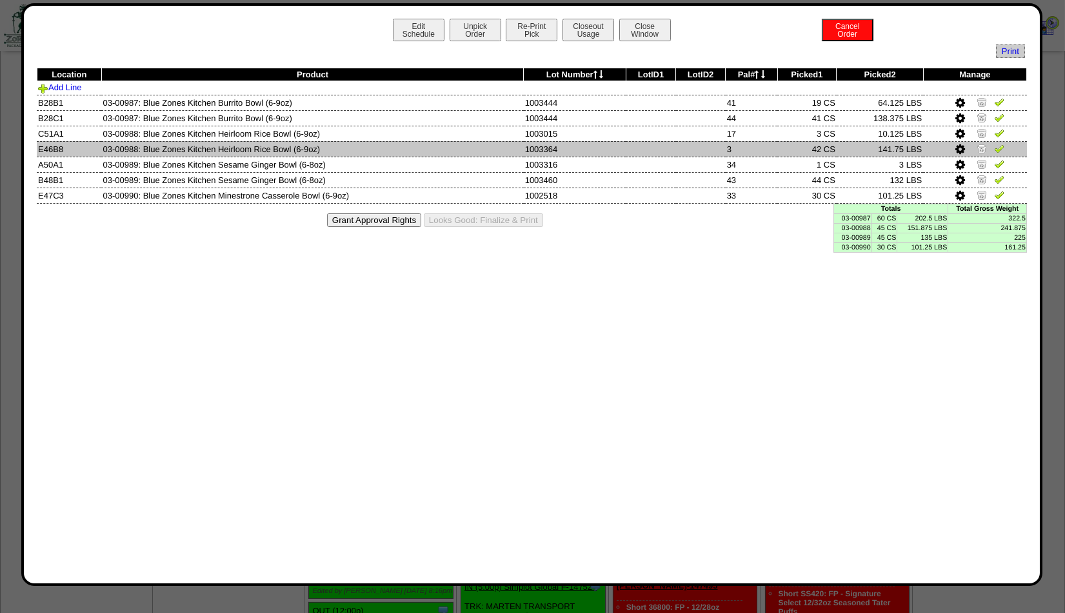
click at [961, 148] on icon at bounding box center [960, 150] width 10 height 12
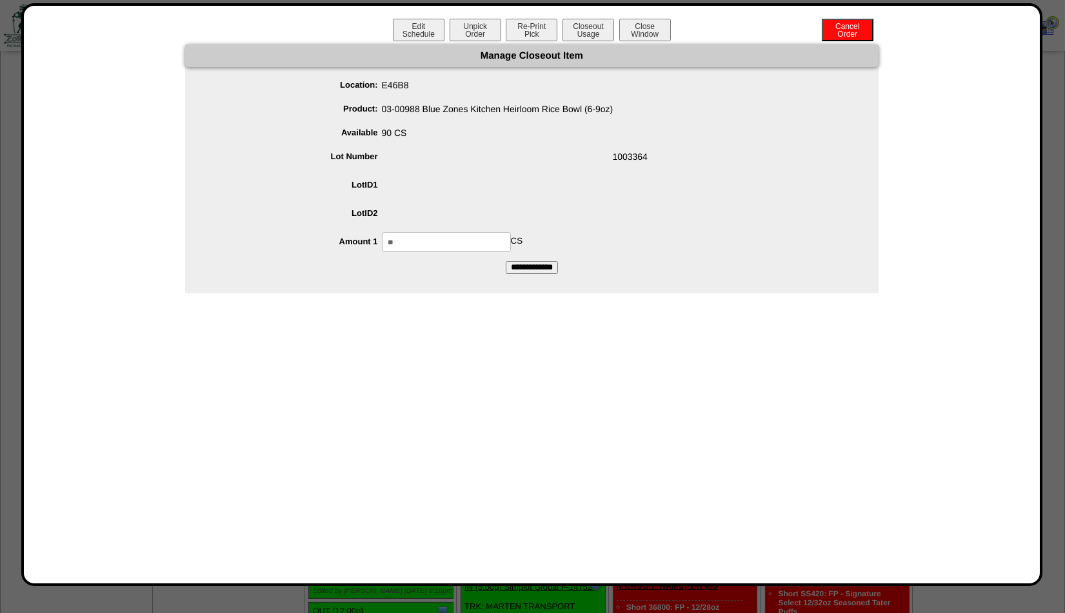
drag, startPoint x: 406, startPoint y: 240, endPoint x: 331, endPoint y: 255, distance: 77.0
click at [382, 252] on input "**" at bounding box center [446, 242] width 129 height 20
type input "**"
click at [532, 235] on div "** CS" at bounding box center [544, 242] width 667 height 20
click at [529, 267] on input "**********" at bounding box center [532, 267] width 52 height 13
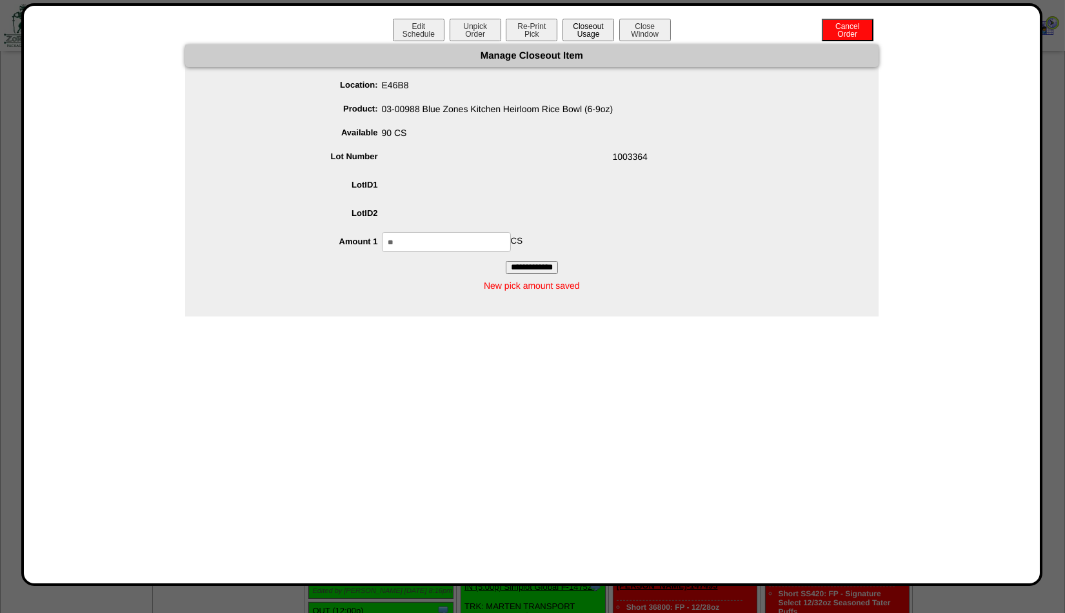
click at [591, 34] on button "Closeout Usage" at bounding box center [588, 30] width 52 height 23
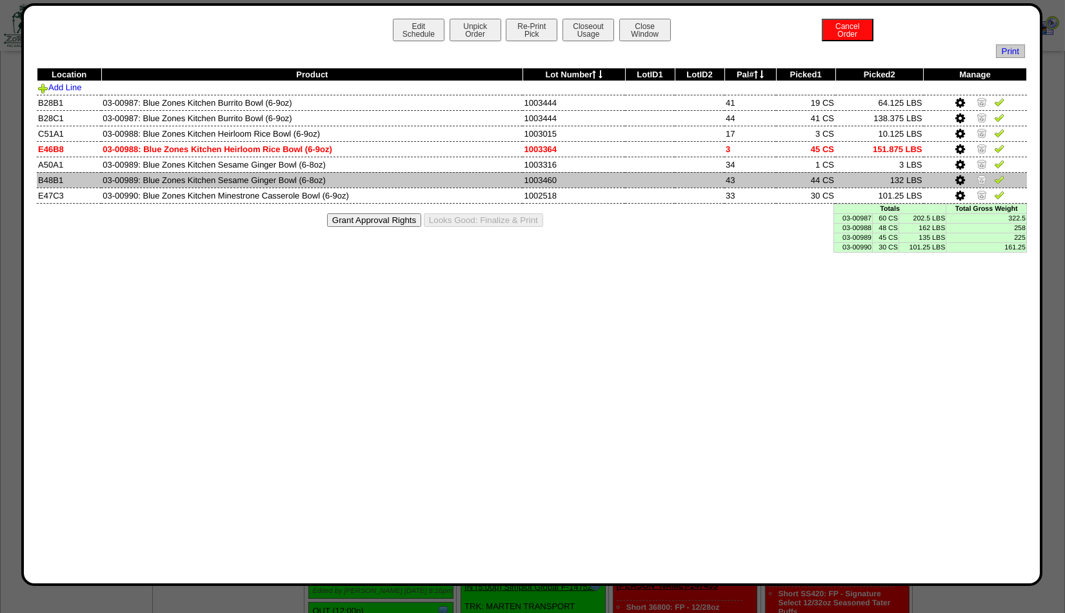
click at [959, 177] on icon at bounding box center [960, 181] width 10 height 12
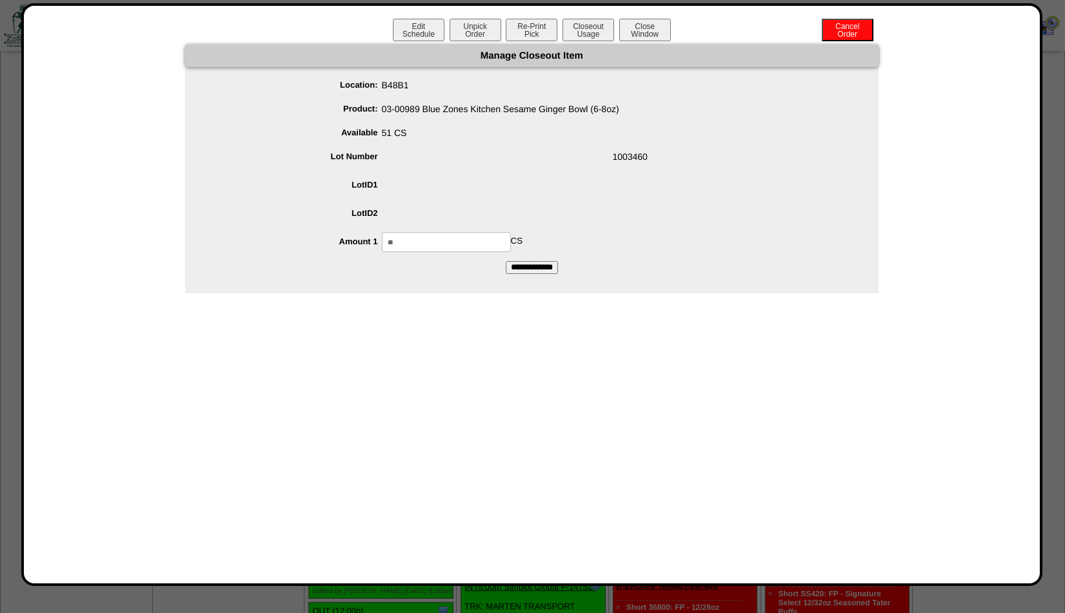
drag, startPoint x: 421, startPoint y: 241, endPoint x: 341, endPoint y: 245, distance: 80.0
click at [382, 245] on input "**" at bounding box center [446, 242] width 129 height 20
type input "**"
drag, startPoint x: 467, startPoint y: 189, endPoint x: 491, endPoint y: 224, distance: 41.8
click at [467, 189] on span at bounding box center [544, 187] width 667 height 25
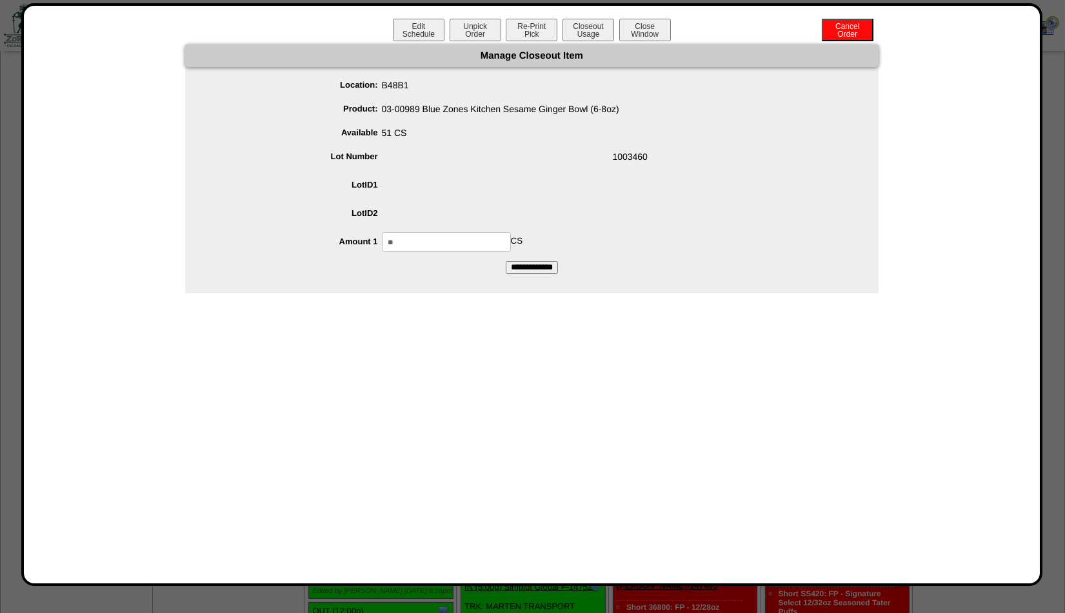
click at [523, 262] on input "**********" at bounding box center [532, 267] width 52 height 13
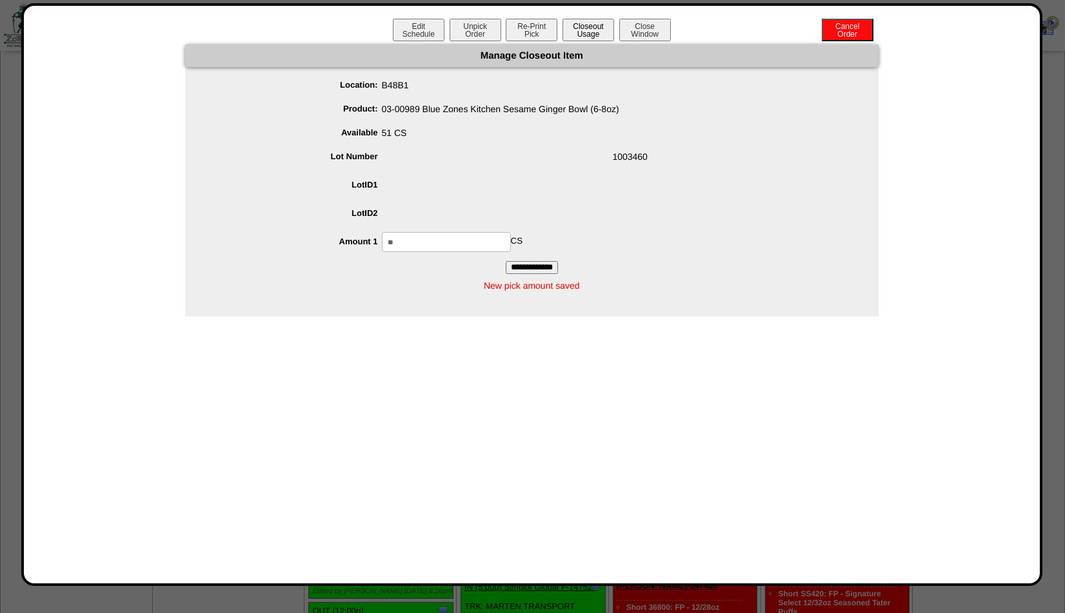
click at [597, 30] on button "Closeout Usage" at bounding box center [588, 30] width 52 height 23
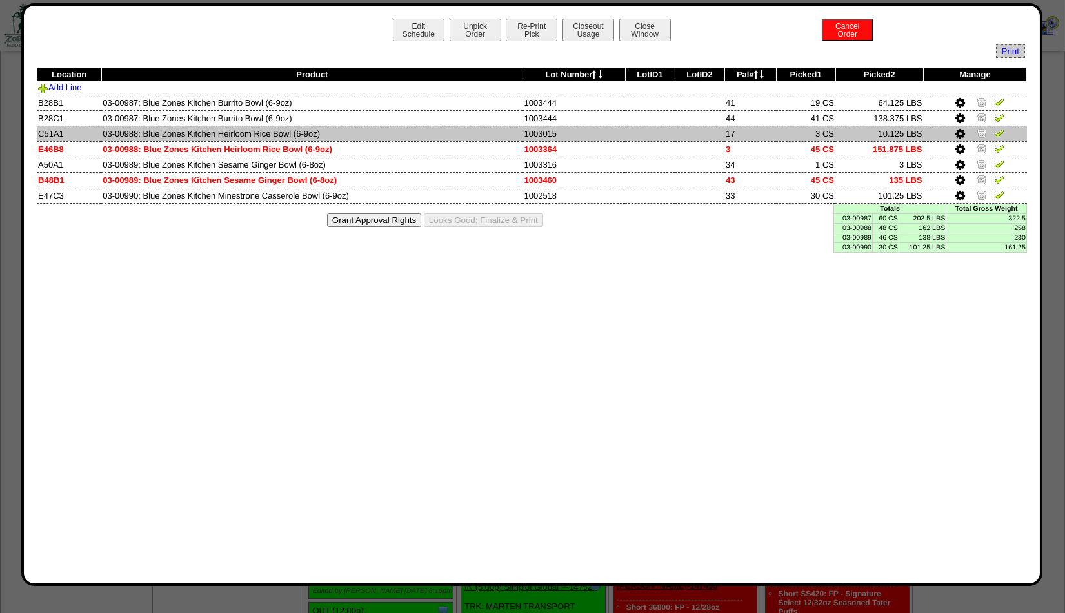
click at [982, 131] on img at bounding box center [981, 133] width 10 height 10
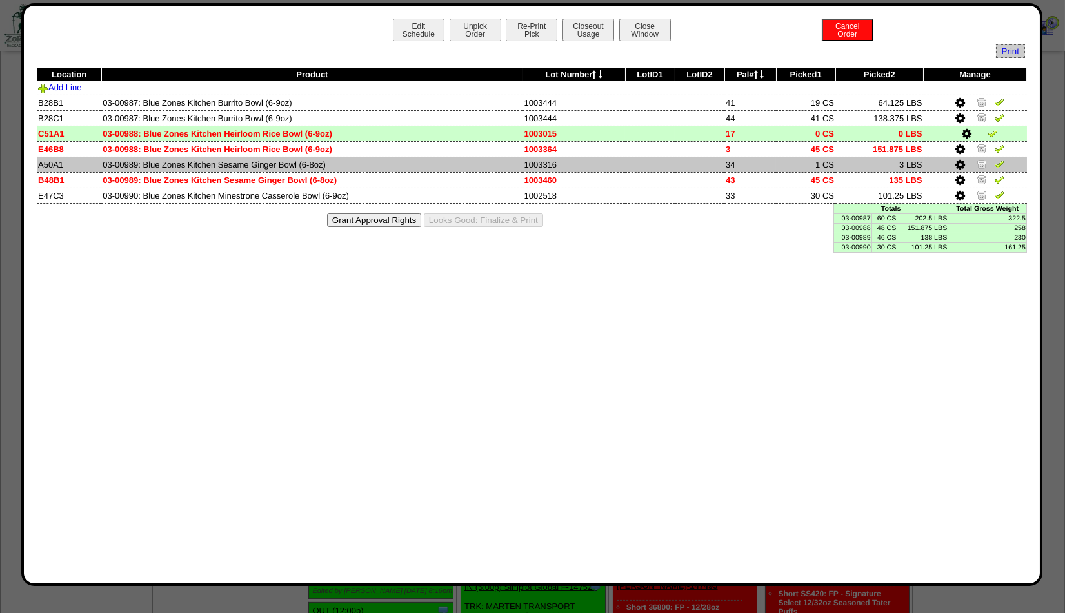
click at [982, 161] on img at bounding box center [981, 164] width 10 height 10
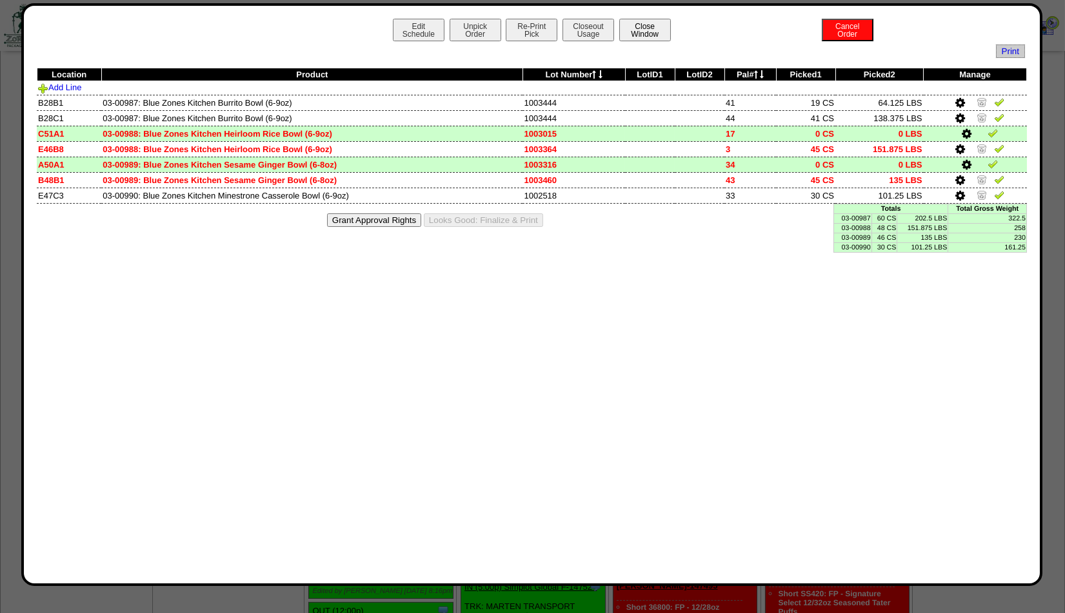
click at [658, 23] on button "Close Window" at bounding box center [645, 30] width 52 height 23
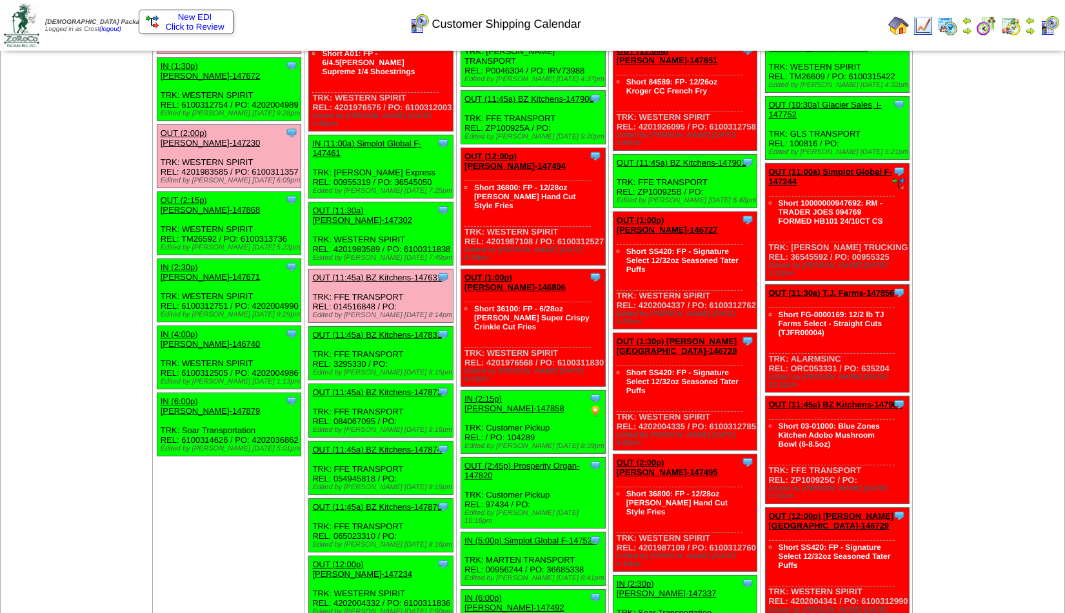
scroll to position [1323, 0]
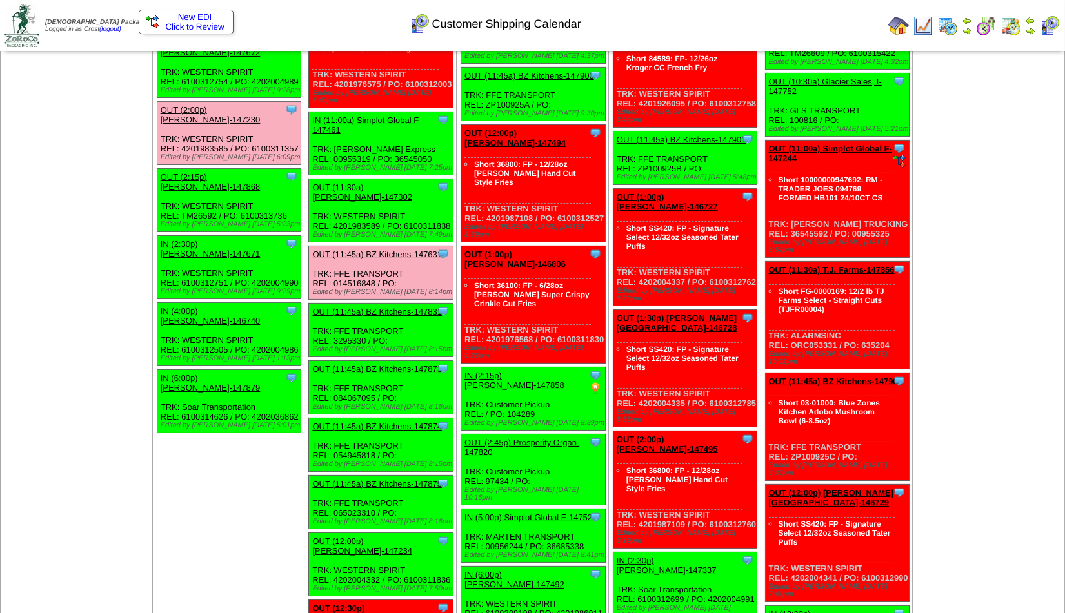
click at [395, 307] on link "OUT (11:45a) BZ Kitchens-147831" at bounding box center [377, 312] width 130 height 10
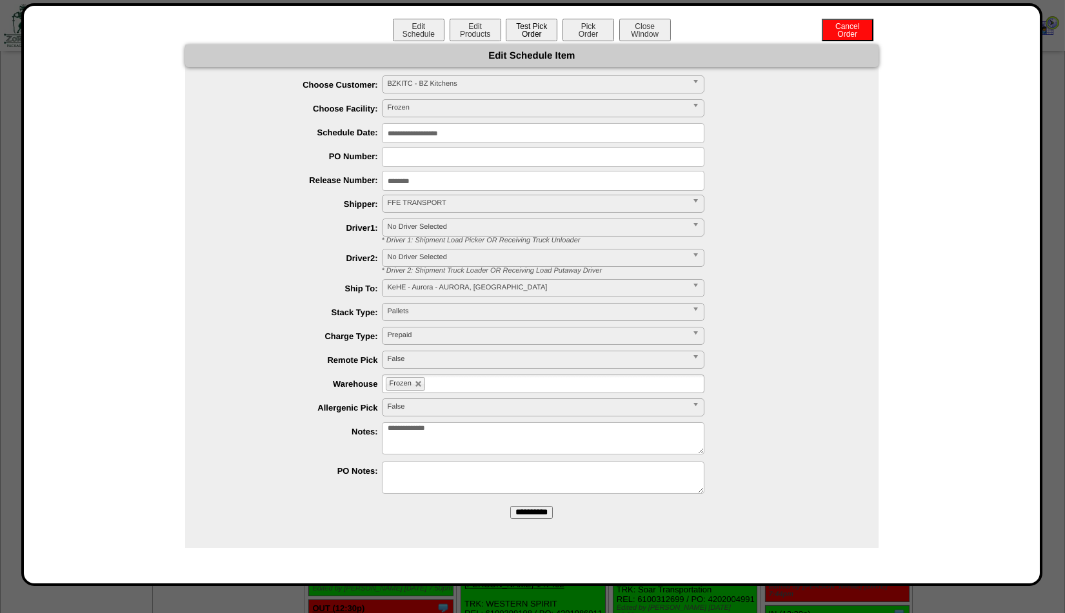
click at [512, 26] on button "Test Pick Order" at bounding box center [532, 30] width 52 height 23
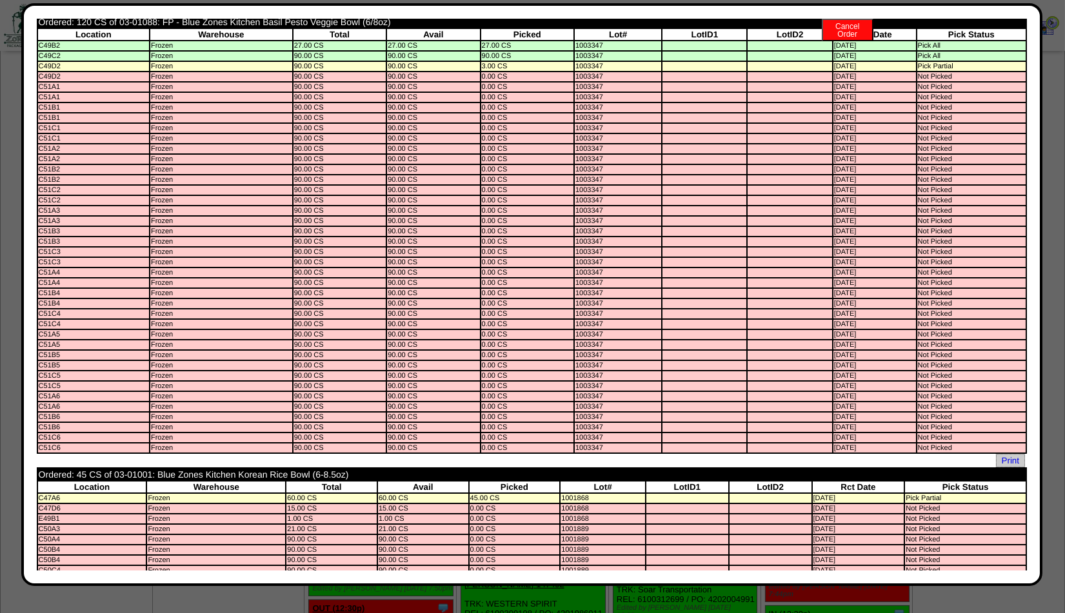
scroll to position [0, 0]
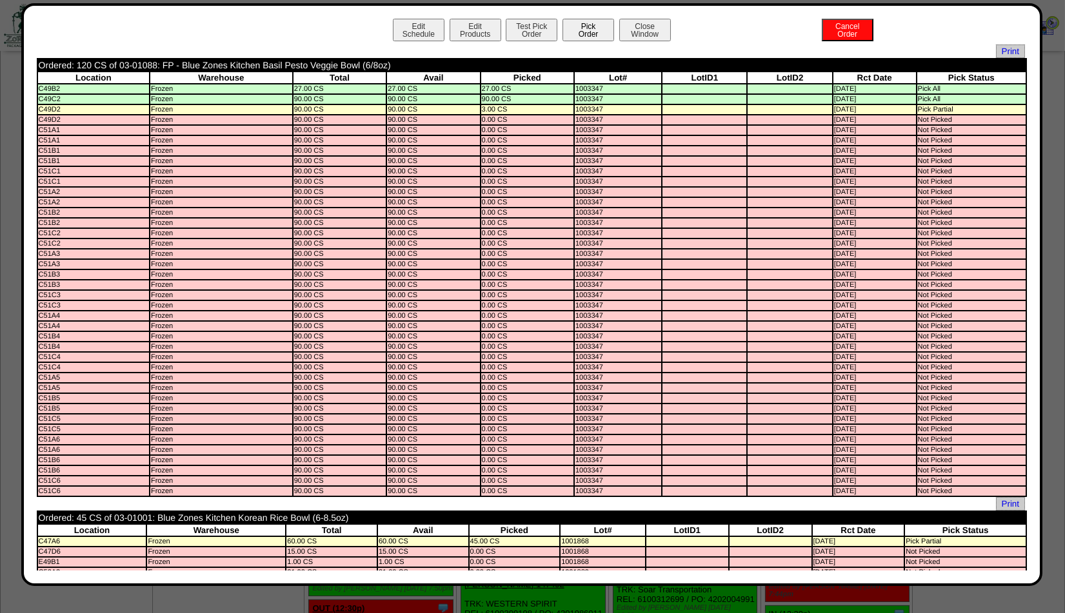
click at [584, 31] on button "Pick Order" at bounding box center [588, 30] width 52 height 23
click at [588, 32] on button "Pick Order" at bounding box center [588, 30] width 52 height 23
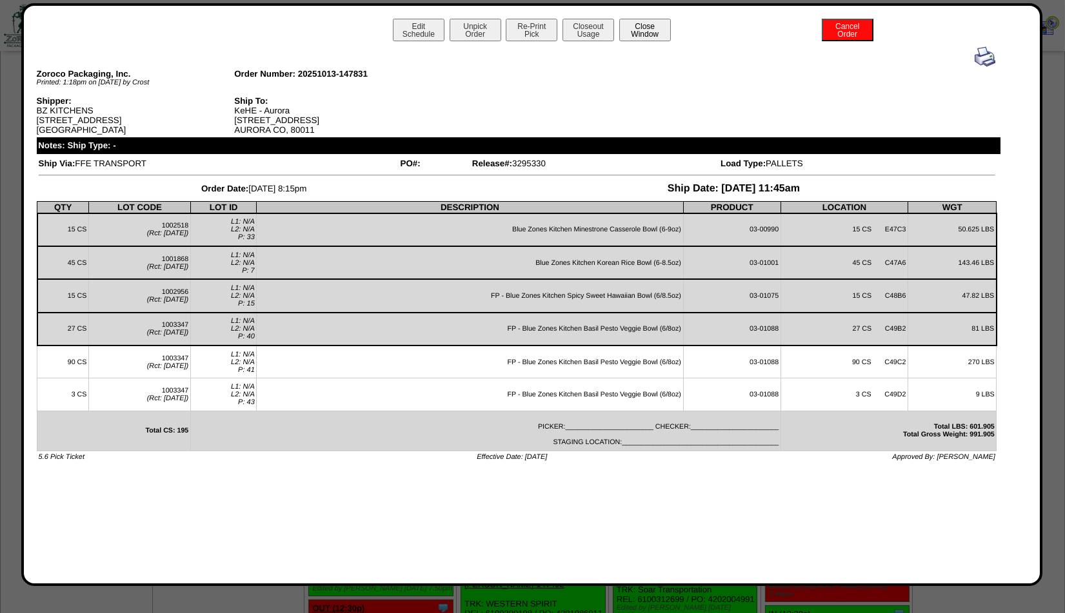
click at [647, 35] on button "Close Window" at bounding box center [645, 30] width 52 height 23
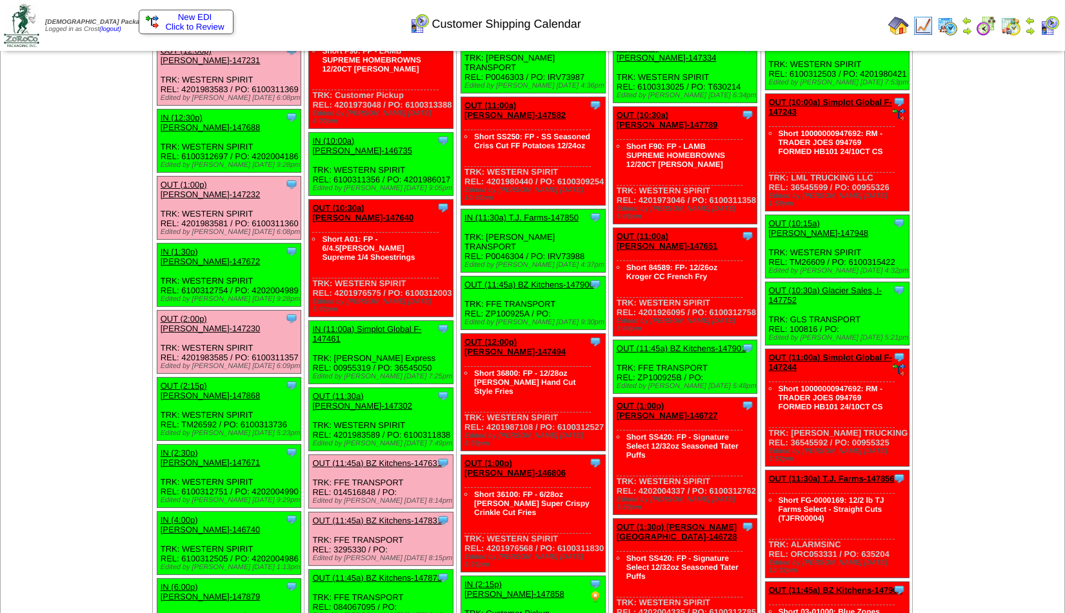
scroll to position [1323, 0]
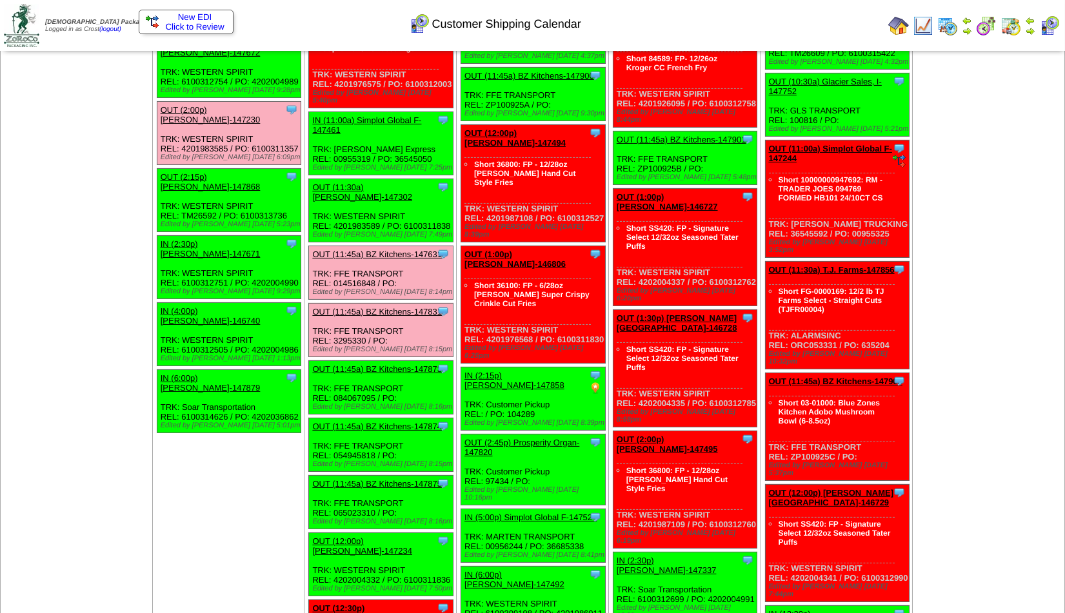
click at [395, 364] on link "OUT (11:45a) BZ Kitchens-147873" at bounding box center [377, 369] width 130 height 10
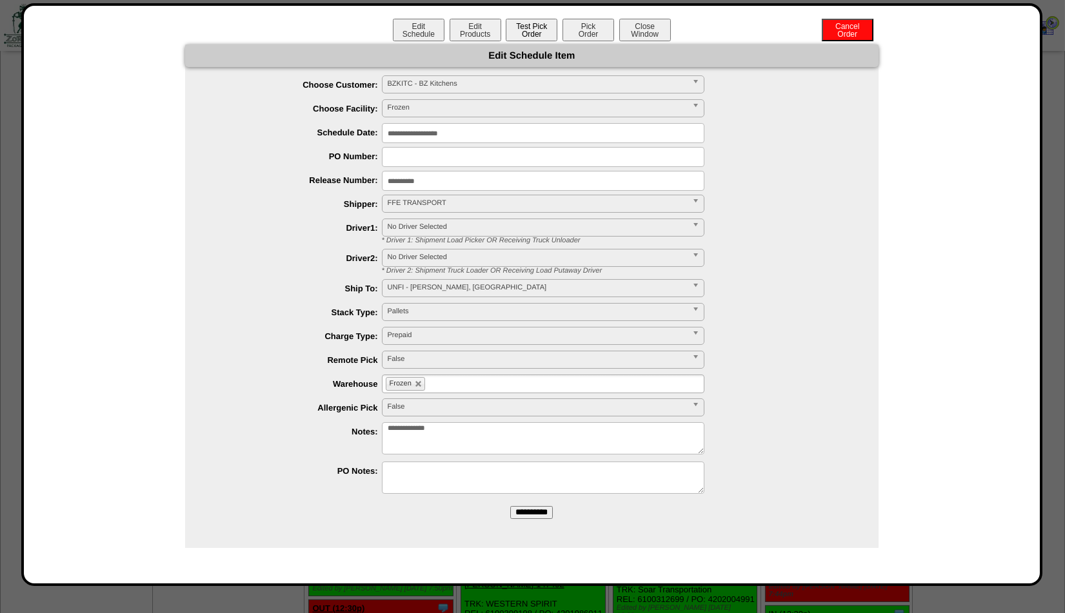
click at [532, 26] on button "Test Pick Order" at bounding box center [532, 30] width 52 height 23
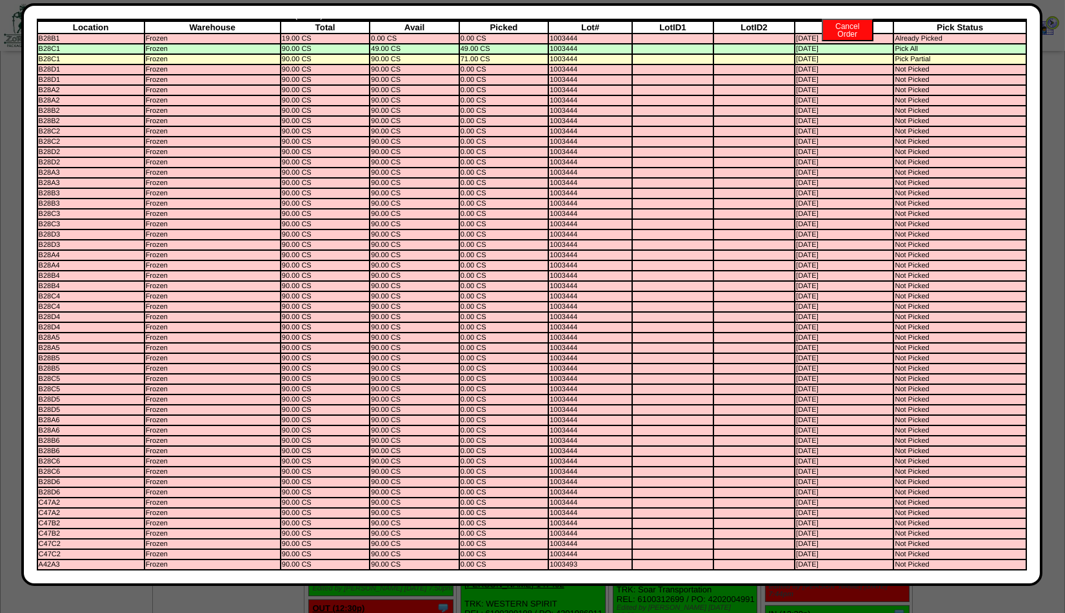
scroll to position [0, 0]
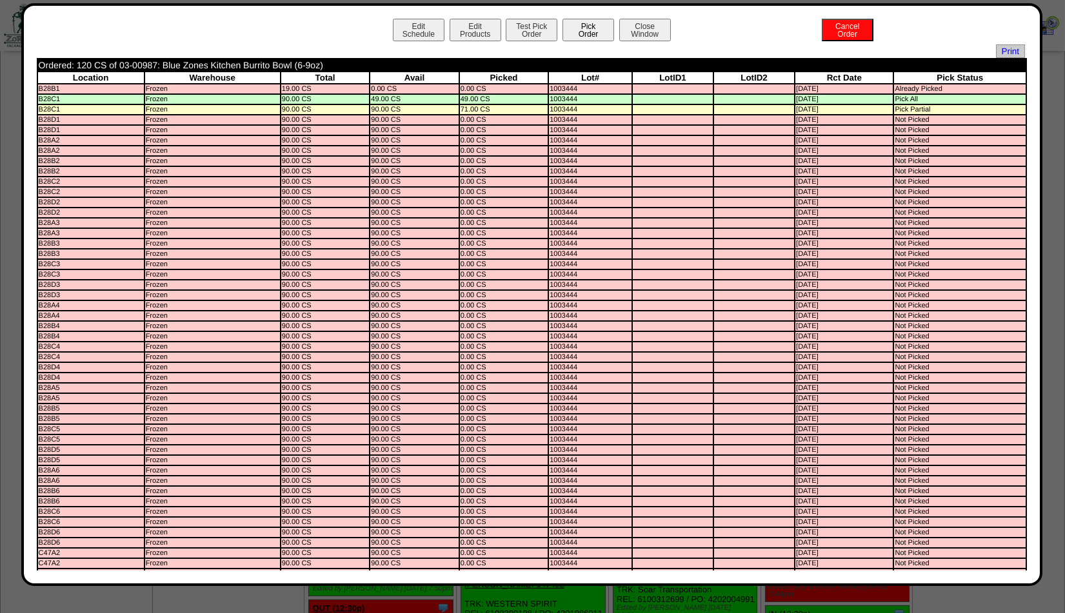
click at [583, 28] on button "Pick Order" at bounding box center [588, 30] width 52 height 23
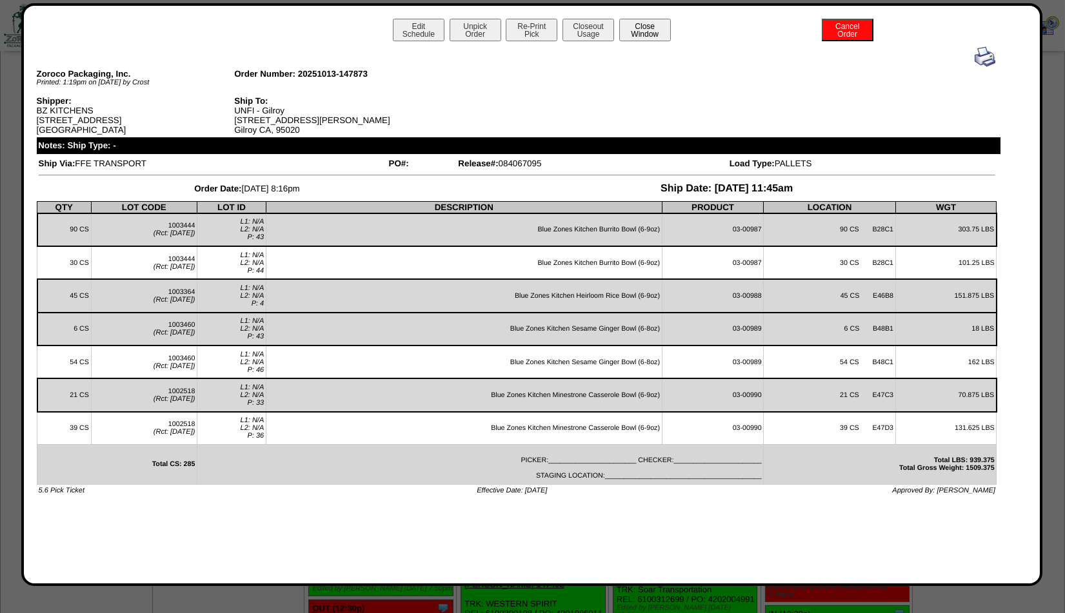
click at [643, 33] on button "Close Window" at bounding box center [645, 30] width 52 height 23
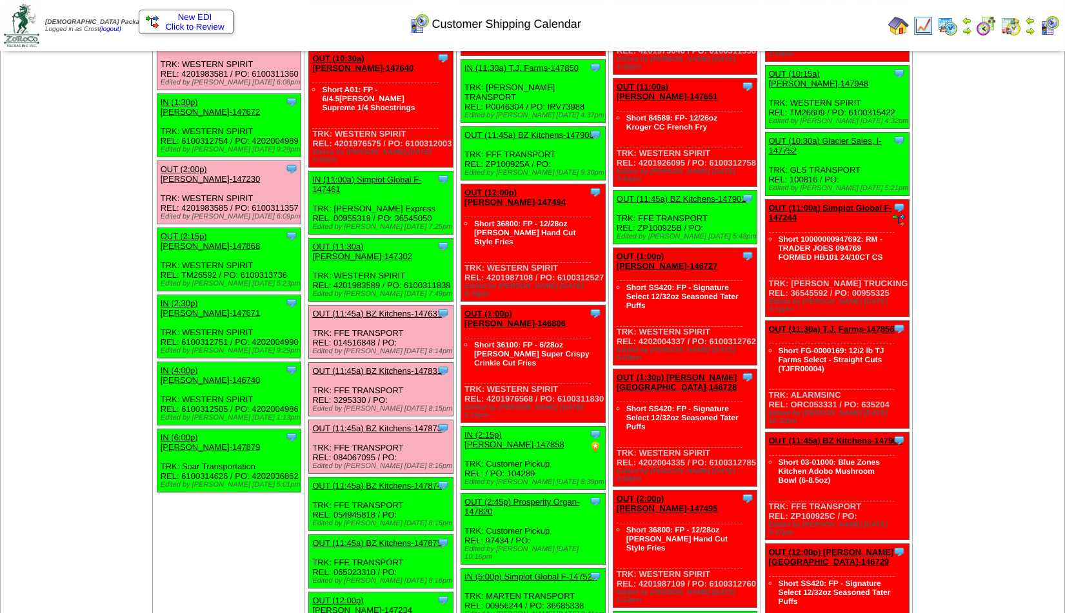
scroll to position [1393, 0]
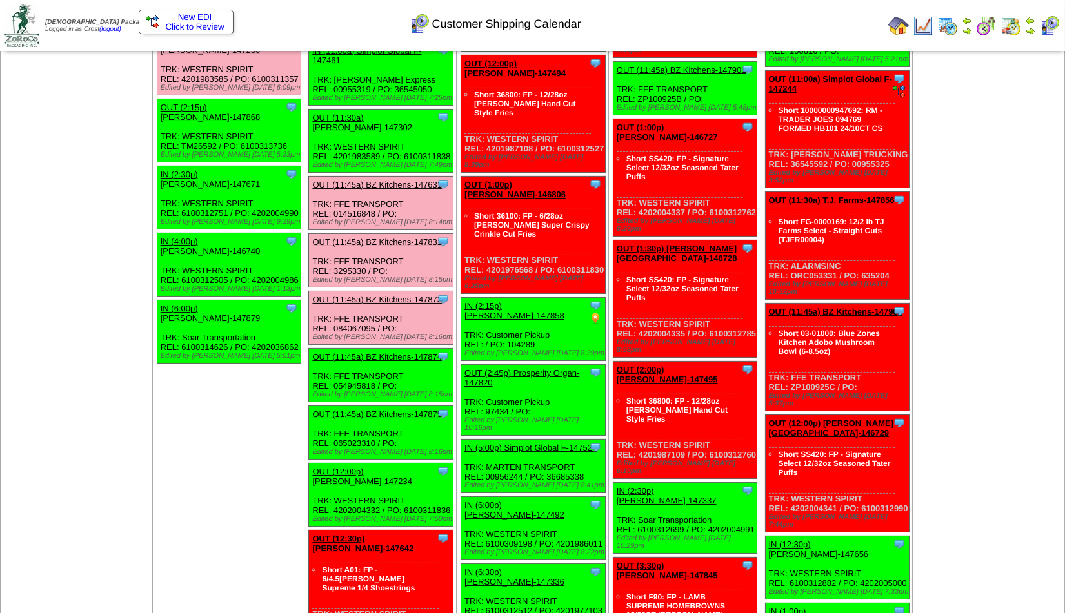
click at [382, 352] on link "OUT (11:45a) BZ Kitchens-147874" at bounding box center [377, 357] width 130 height 10
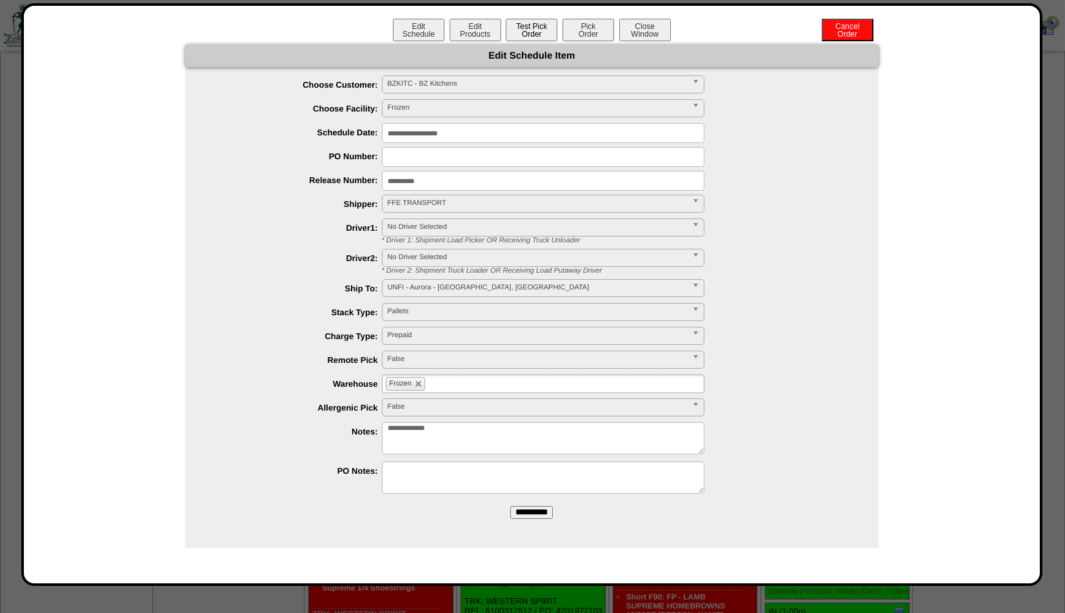
click at [536, 33] on button "Test Pick Order" at bounding box center [532, 30] width 52 height 23
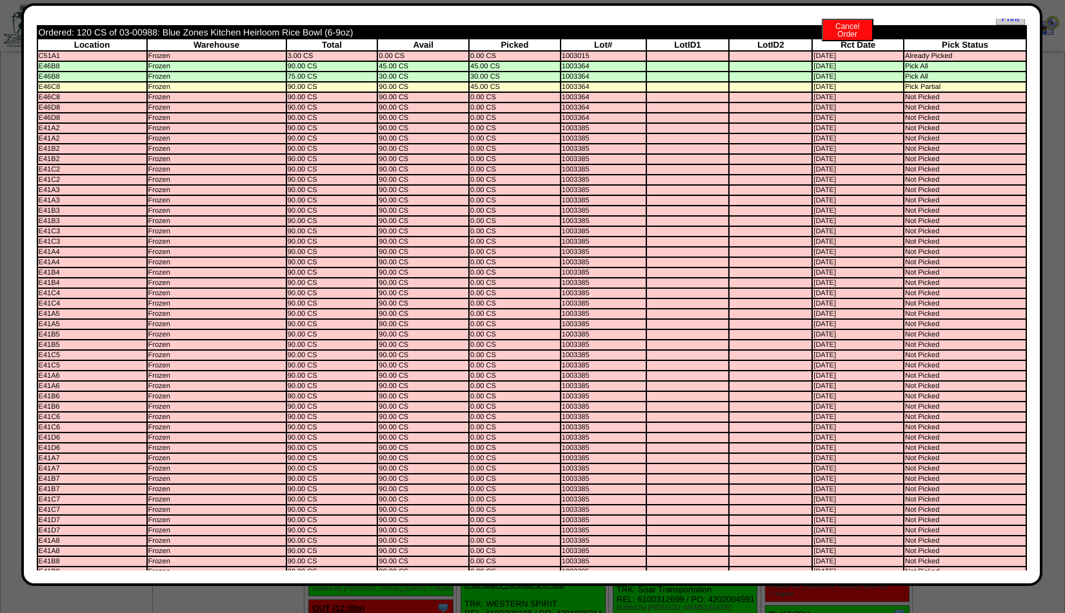
scroll to position [0, 0]
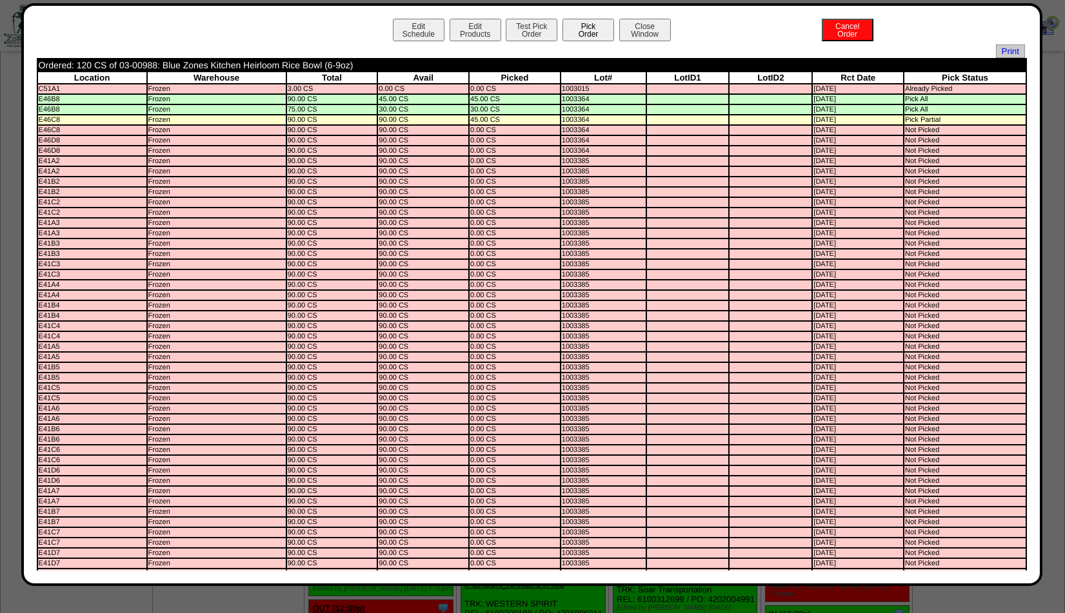
click at [573, 32] on button "Pick Order" at bounding box center [588, 30] width 52 height 23
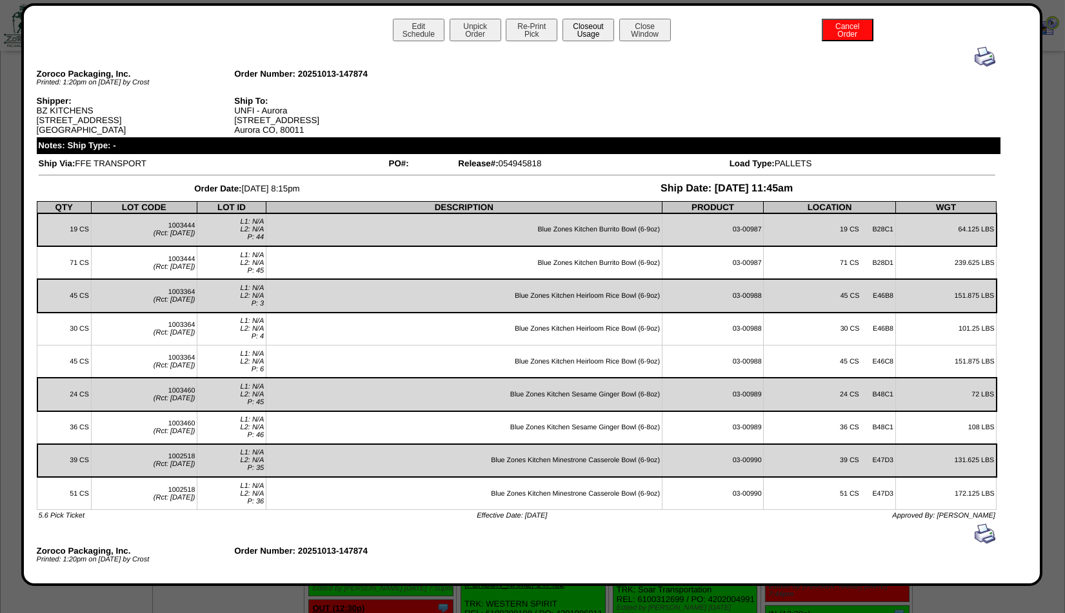
click at [587, 29] on button "Closeout Usage" at bounding box center [588, 30] width 52 height 23
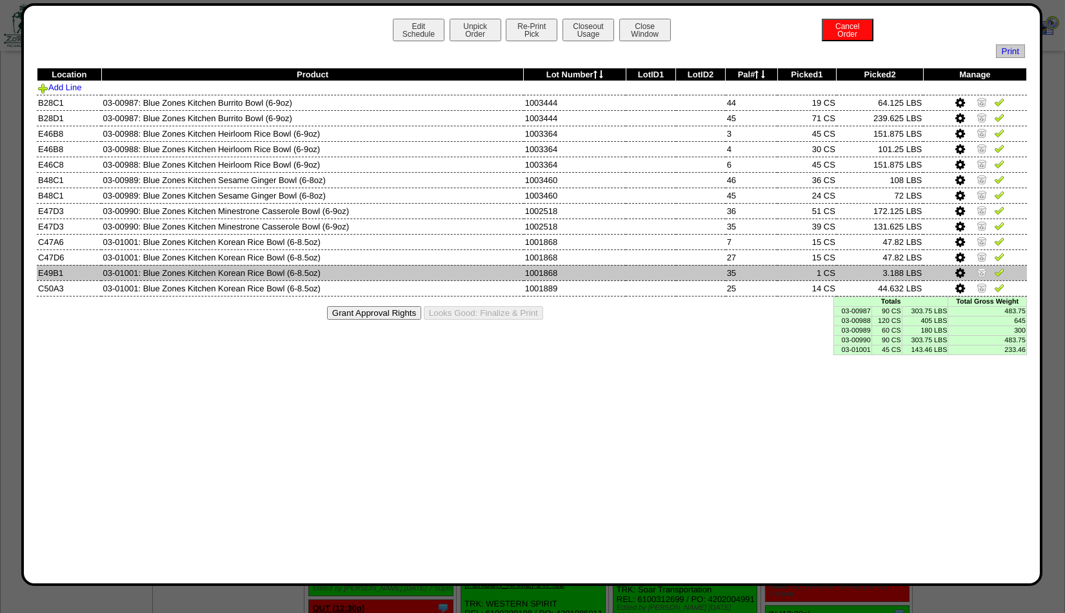
click at [984, 270] on img at bounding box center [981, 272] width 10 height 10
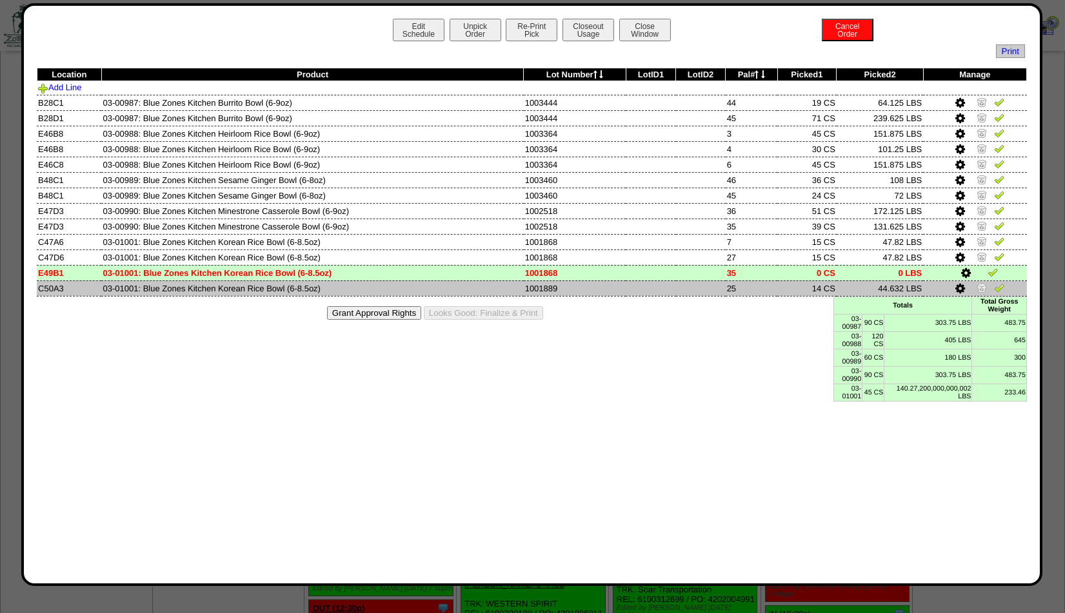
click at [962, 283] on icon at bounding box center [960, 289] width 10 height 12
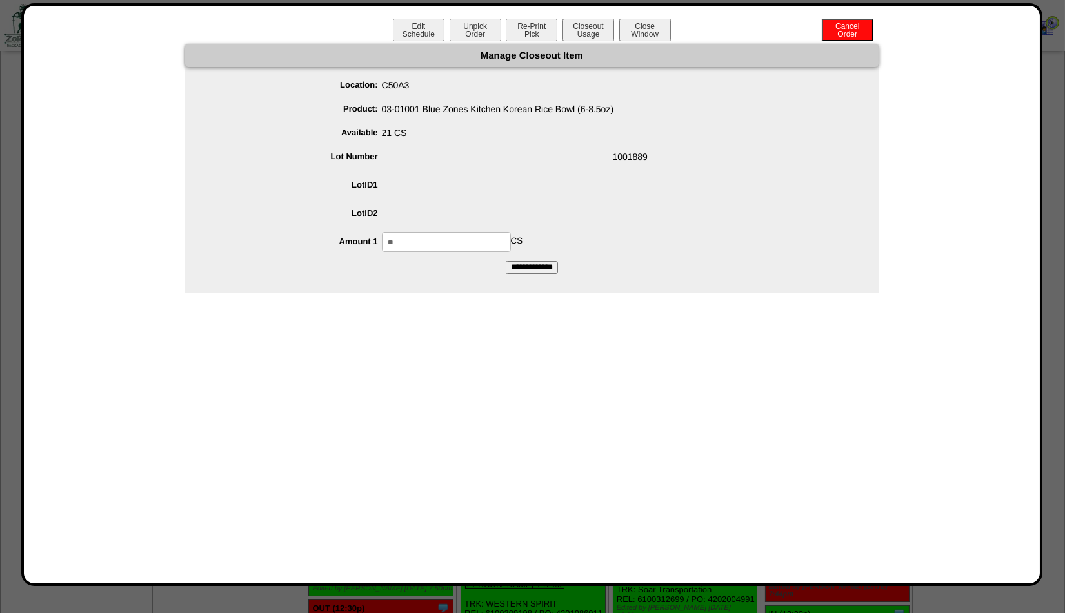
drag, startPoint x: 412, startPoint y: 250, endPoint x: 340, endPoint y: 247, distance: 71.6
click at [382, 247] on input "**" at bounding box center [446, 242] width 129 height 20
type input "**"
click at [479, 162] on span "1001889" at bounding box center [544, 159] width 667 height 25
click at [520, 265] on input "**********" at bounding box center [532, 267] width 52 height 13
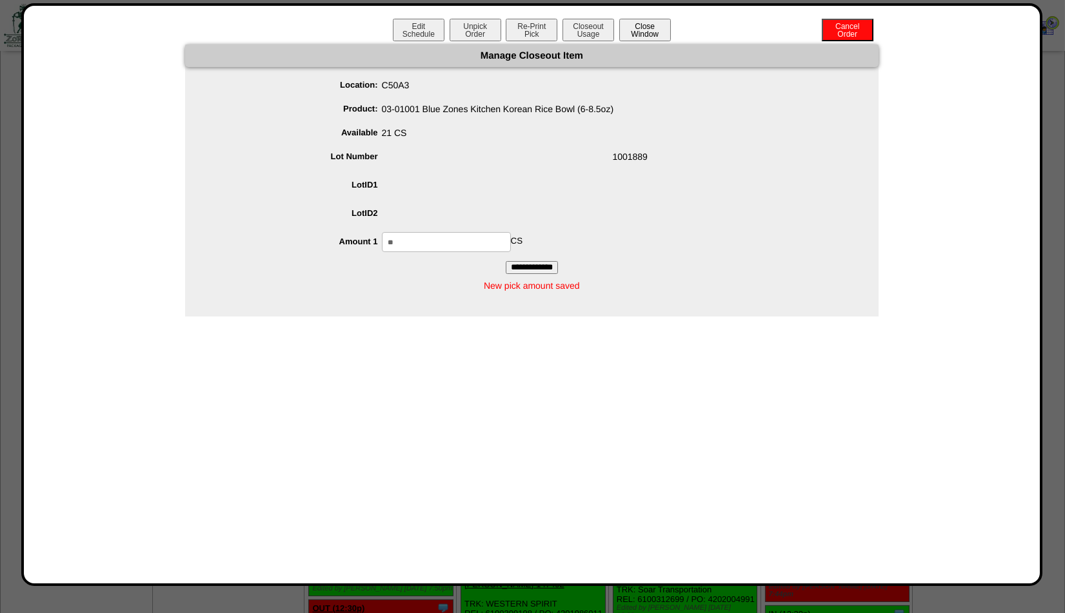
click at [639, 29] on button "Close Window" at bounding box center [645, 30] width 52 height 23
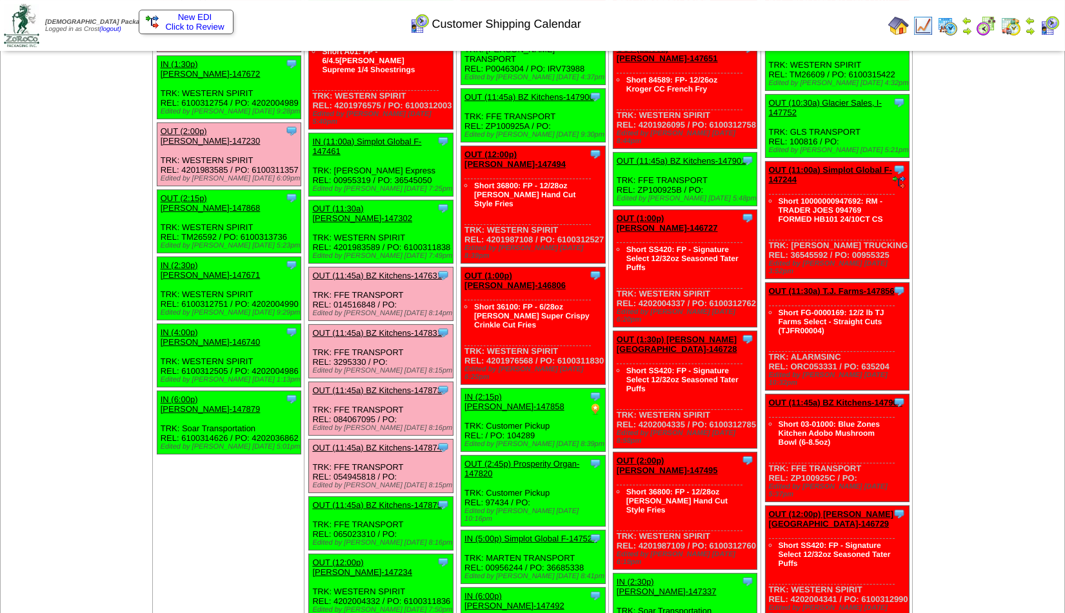
scroll to position [1323, 0]
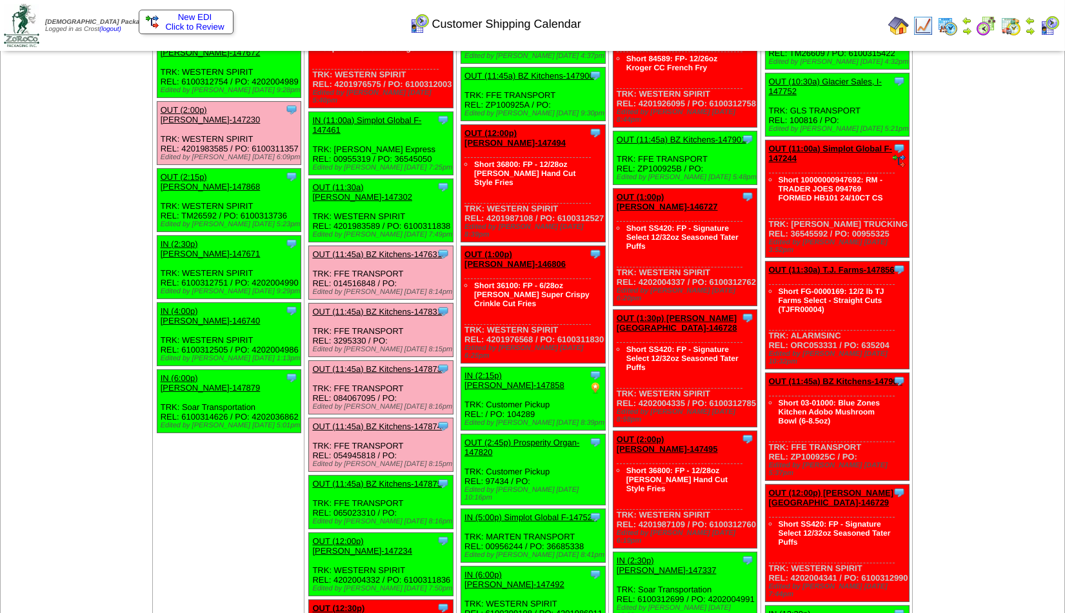
click at [380, 479] on link "OUT (11:45a) BZ Kitchens-147875" at bounding box center [377, 484] width 130 height 10
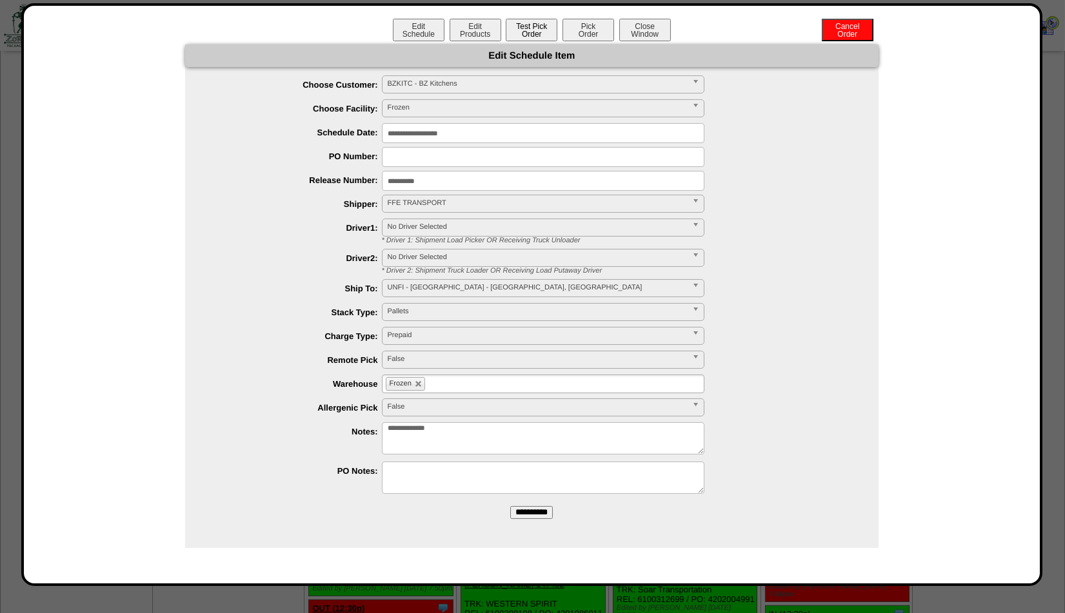
click at [529, 24] on button "Test Pick Order" at bounding box center [532, 30] width 52 height 23
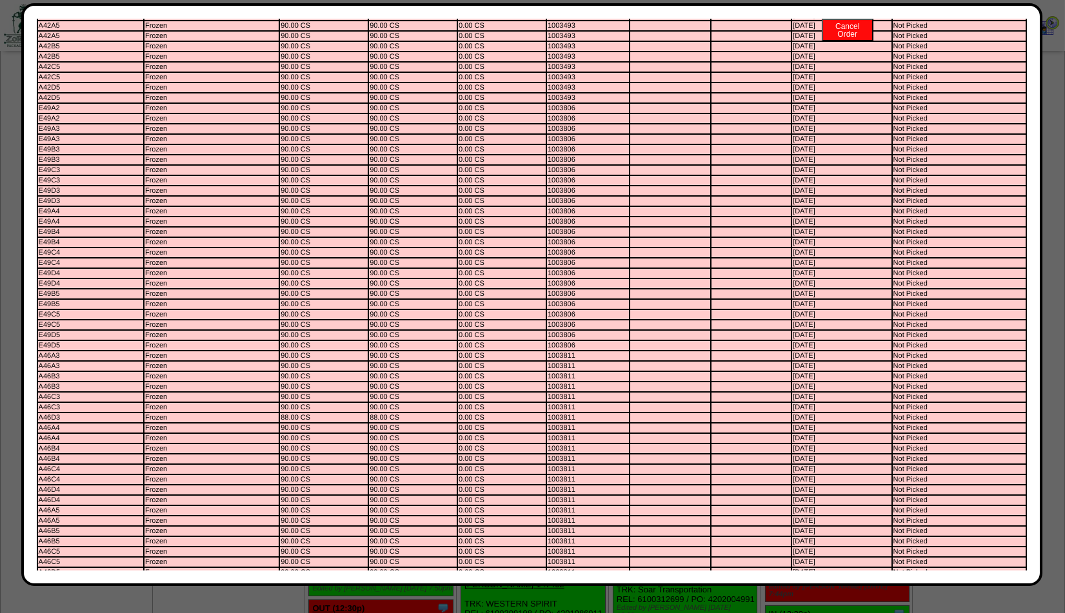
scroll to position [0, 0]
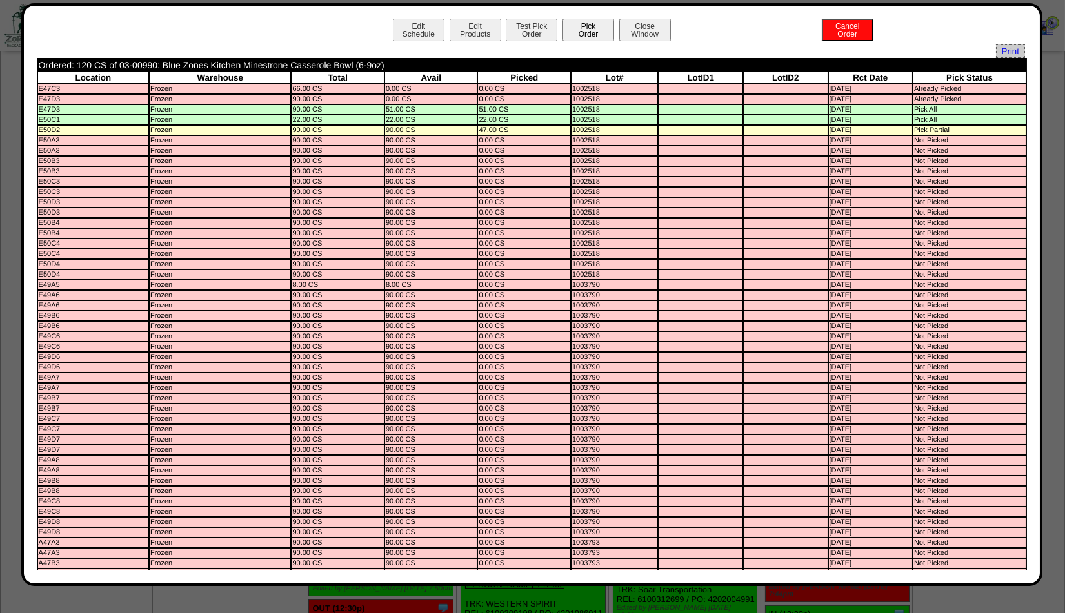
click at [580, 25] on button "Pick Order" at bounding box center [588, 30] width 52 height 23
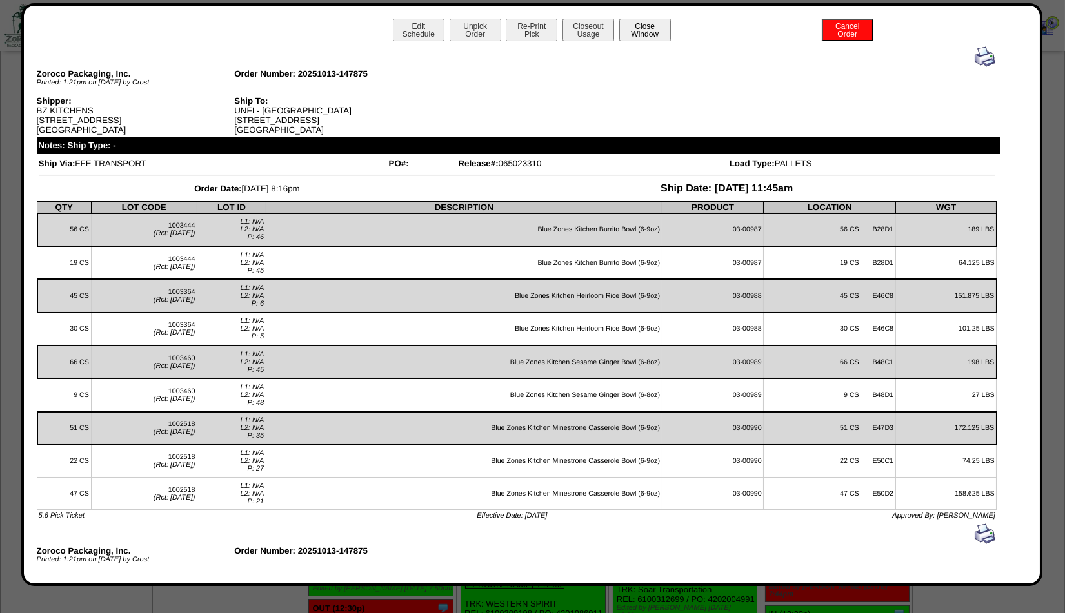
click at [632, 34] on button "Close Window" at bounding box center [645, 30] width 52 height 23
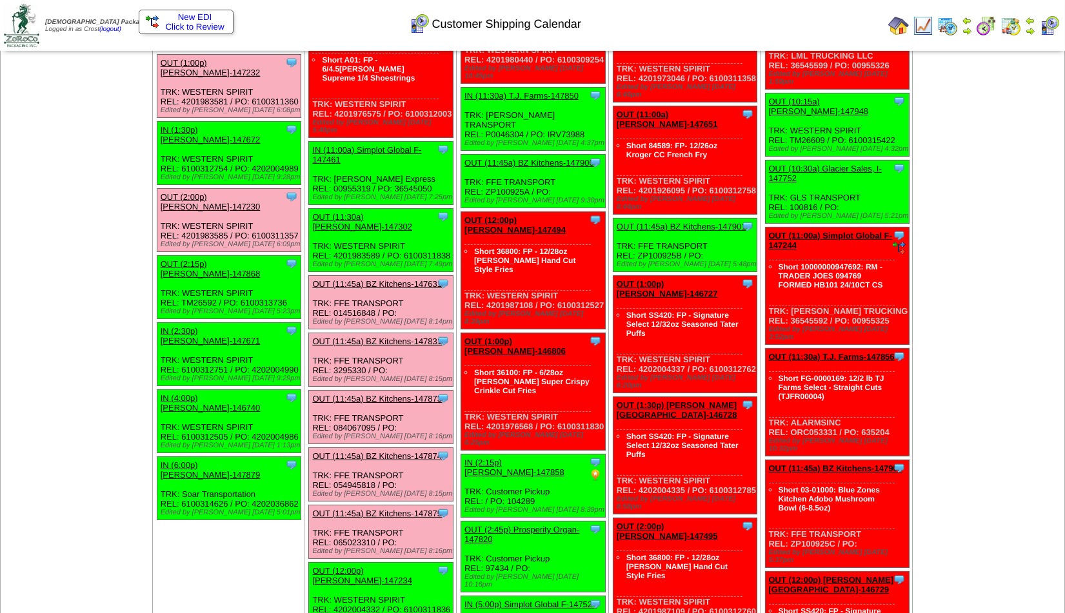
scroll to position [1253, 0]
